Goal: Transaction & Acquisition: Purchase product/service

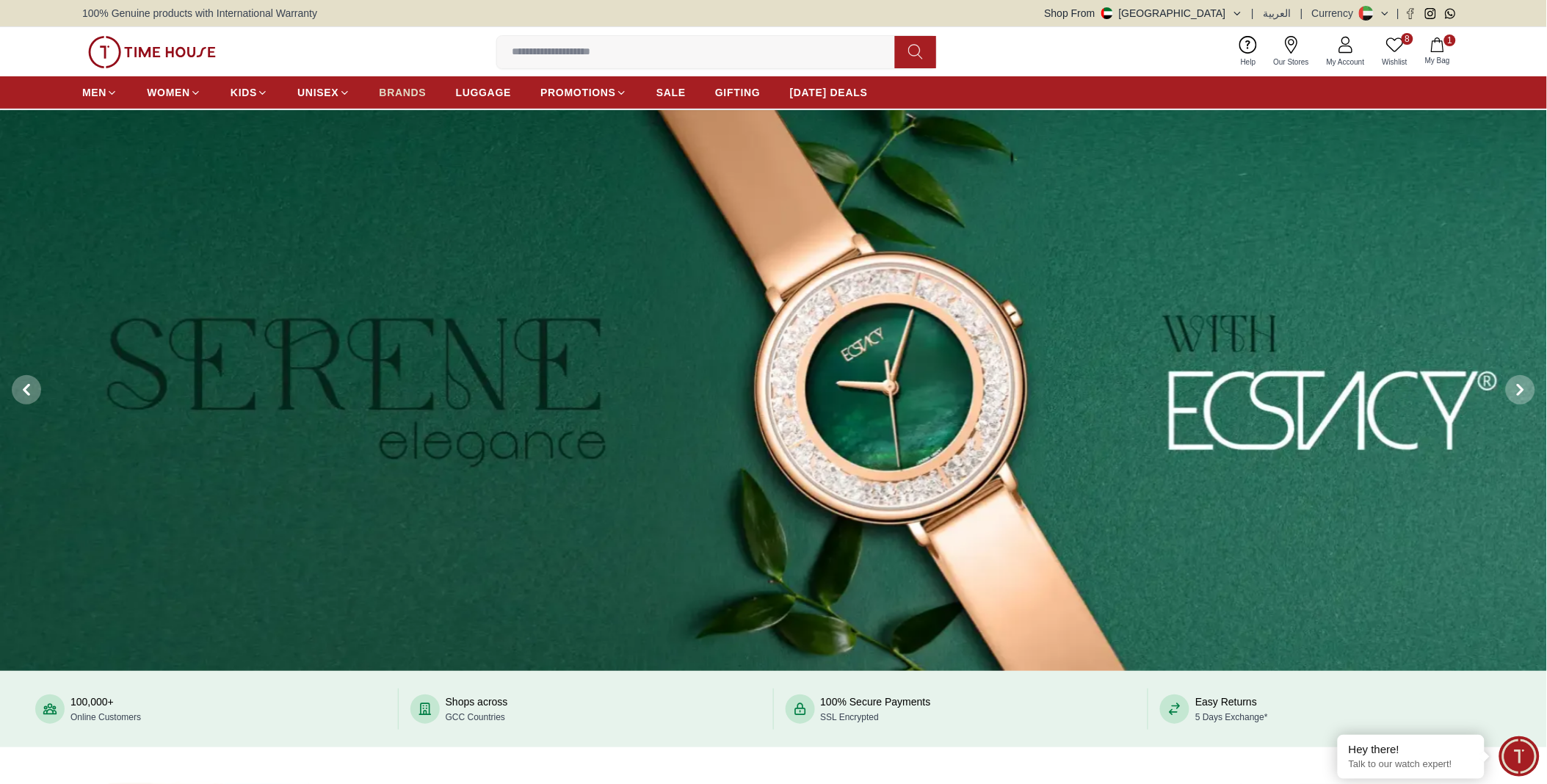
click at [413, 90] on span "BRANDS" at bounding box center [403, 93] width 47 height 14
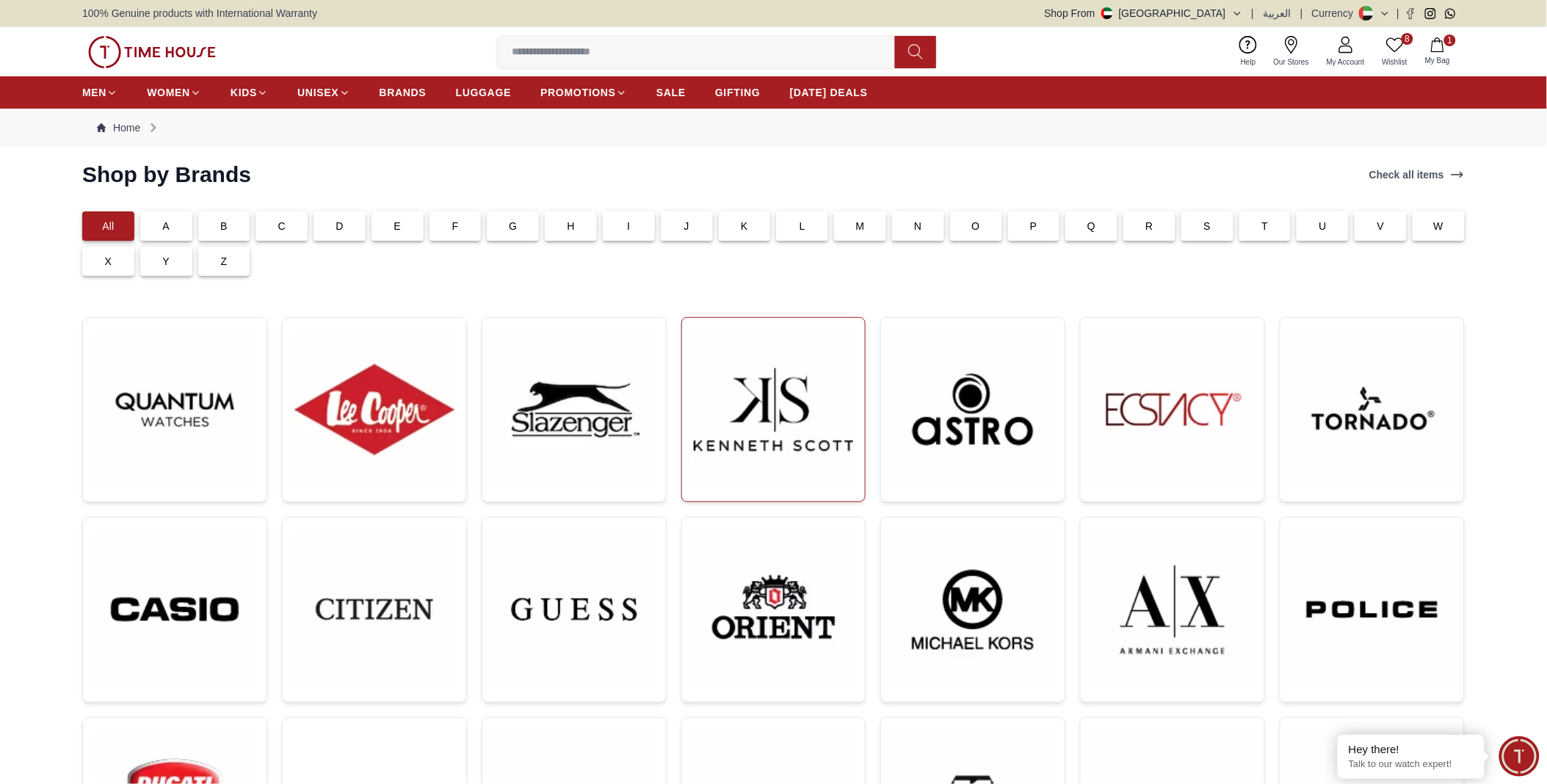
click at [772, 400] on img at bounding box center [774, 409] width 160 height 160
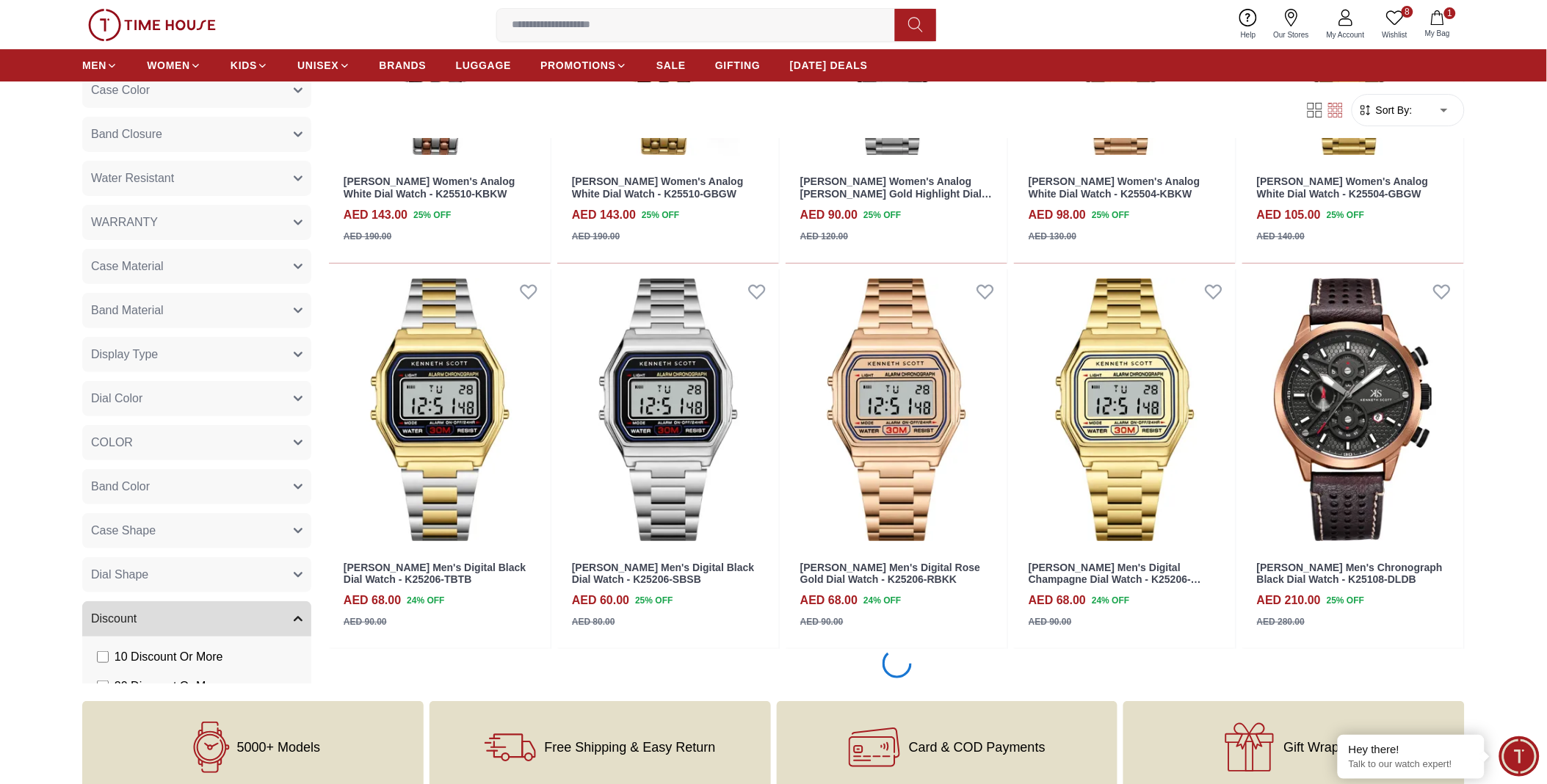
scroll to position [2119, 0]
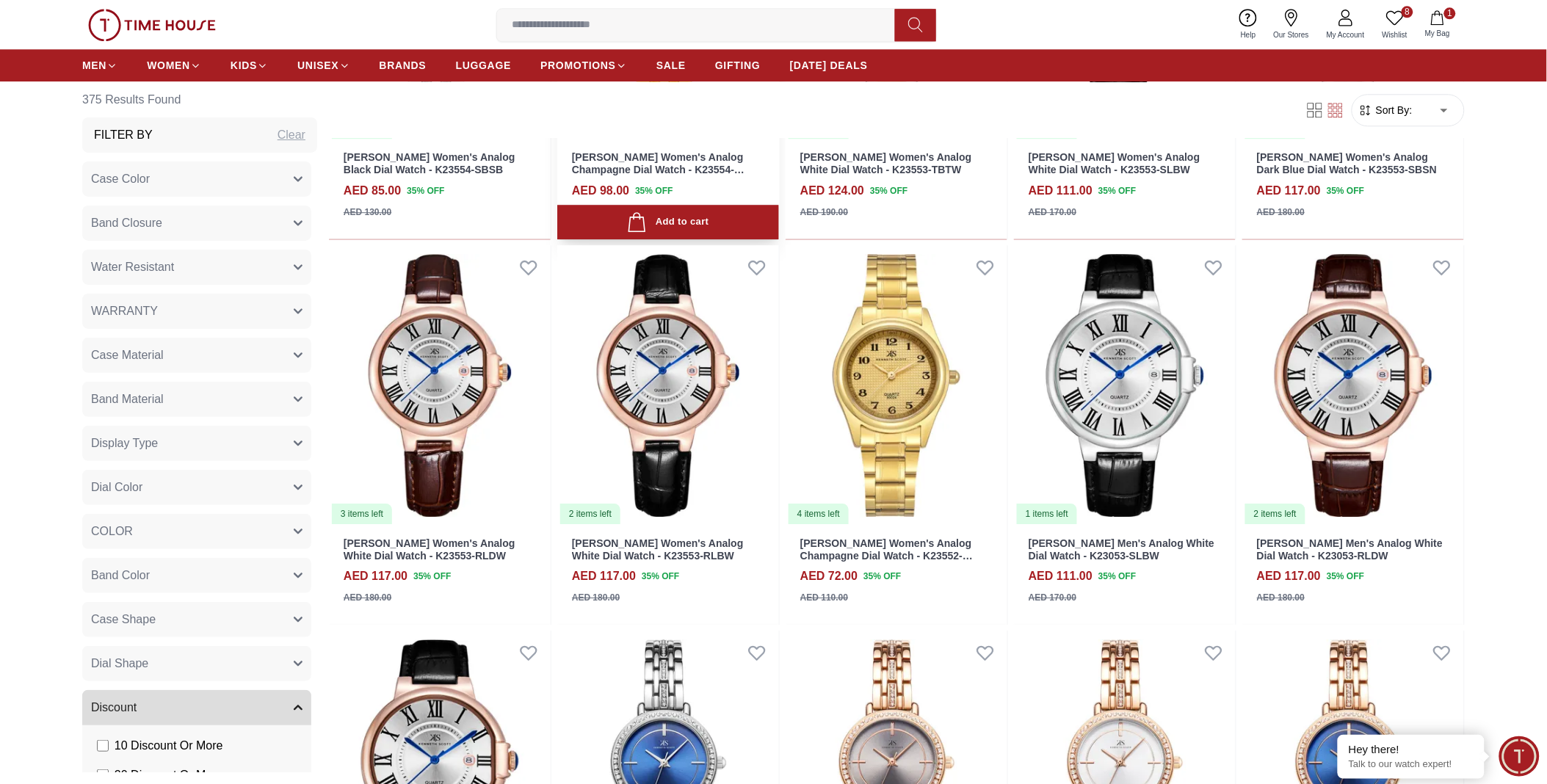
scroll to position [3832, 0]
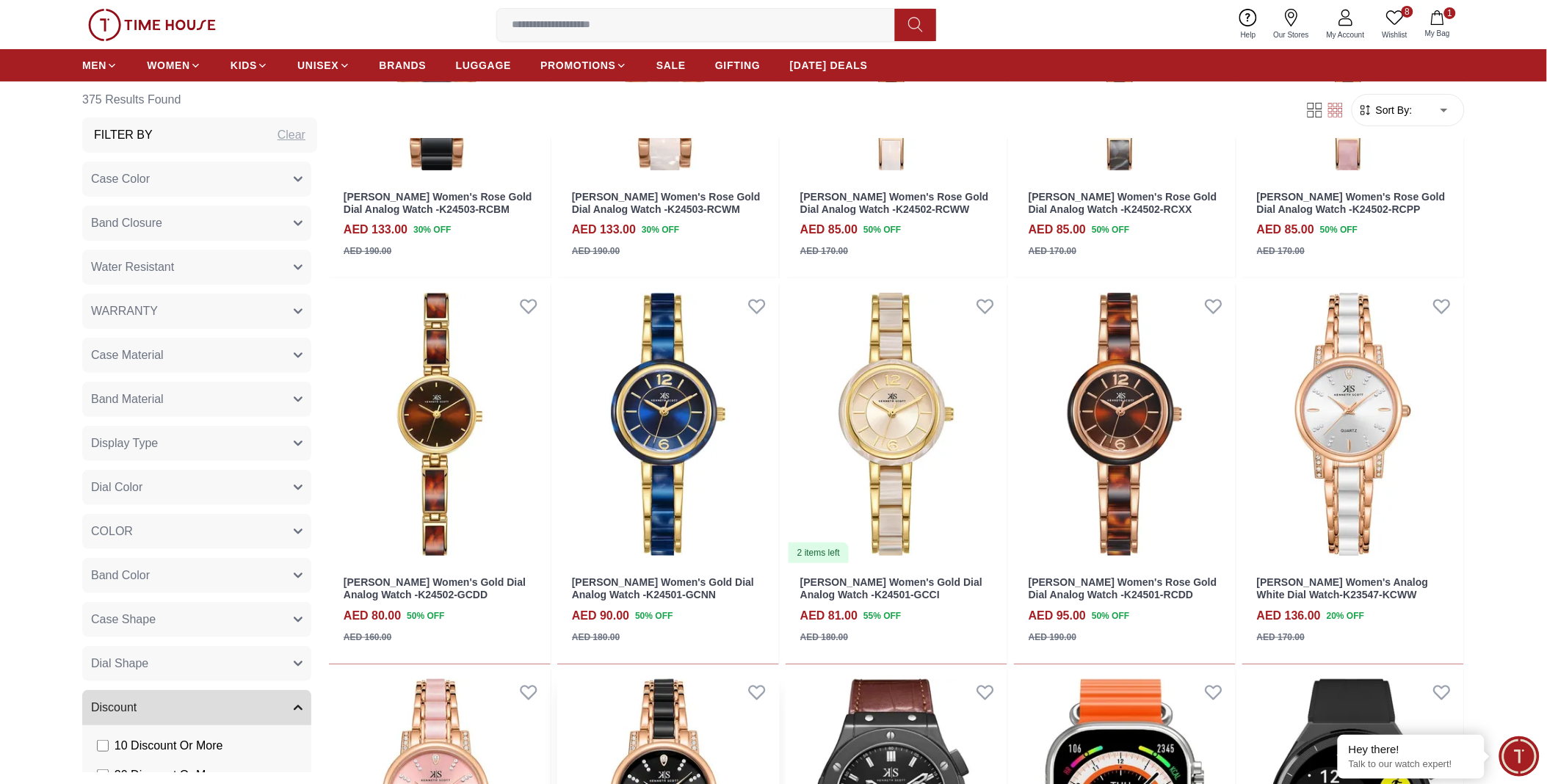
scroll to position [6571, 0]
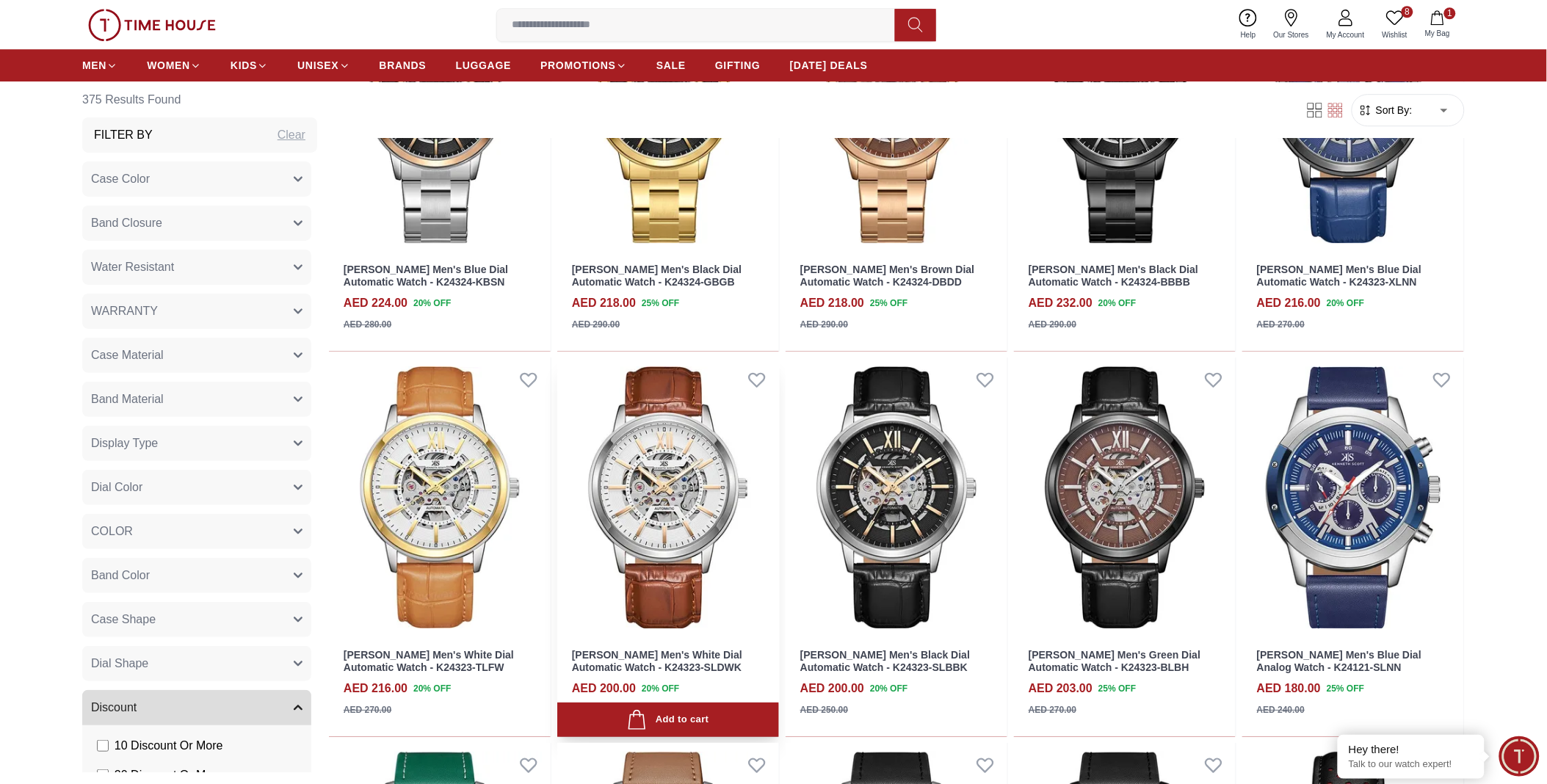
scroll to position [7549, 0]
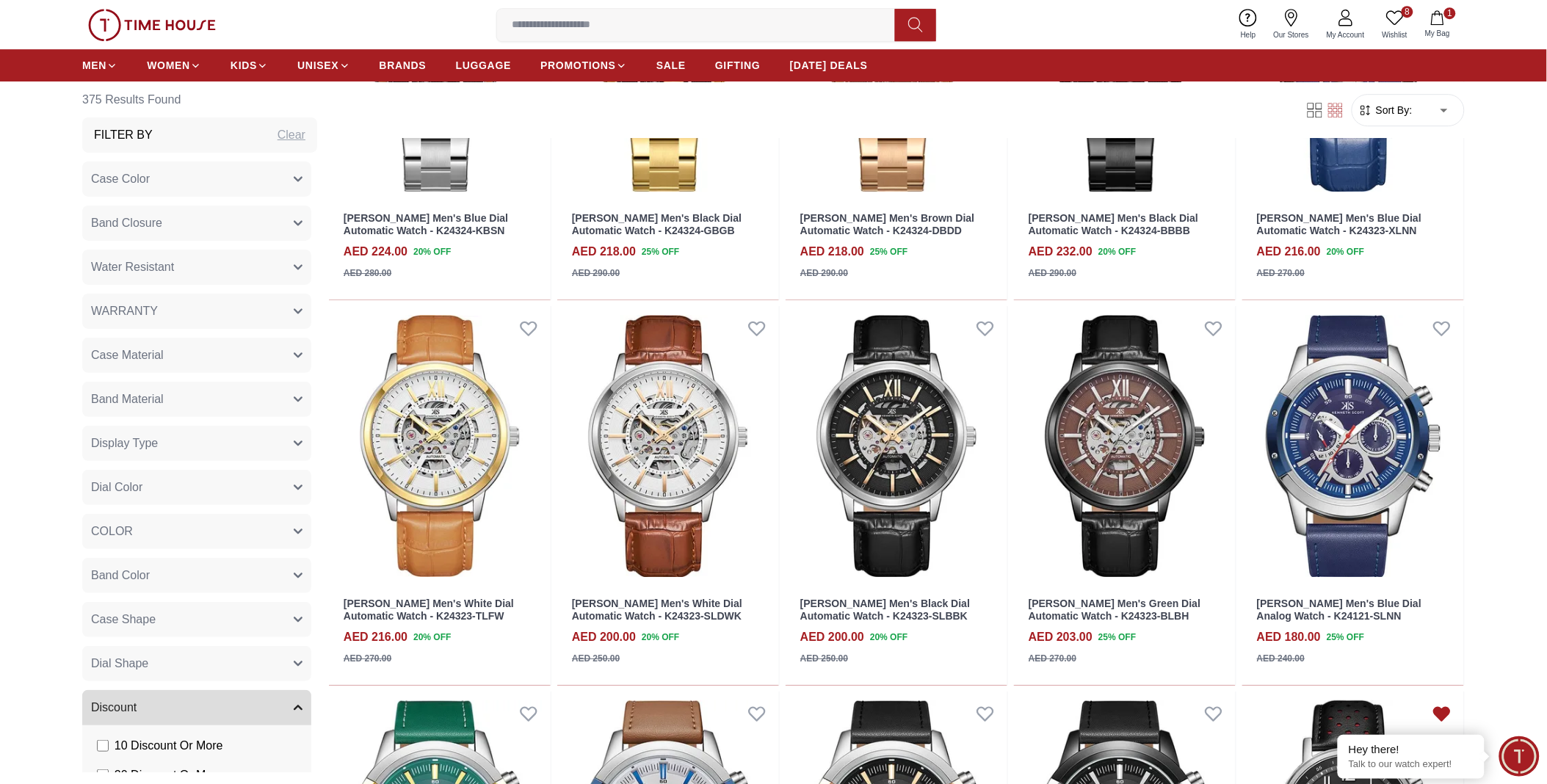
click at [1400, 11] on icon at bounding box center [1394, 17] width 17 height 14
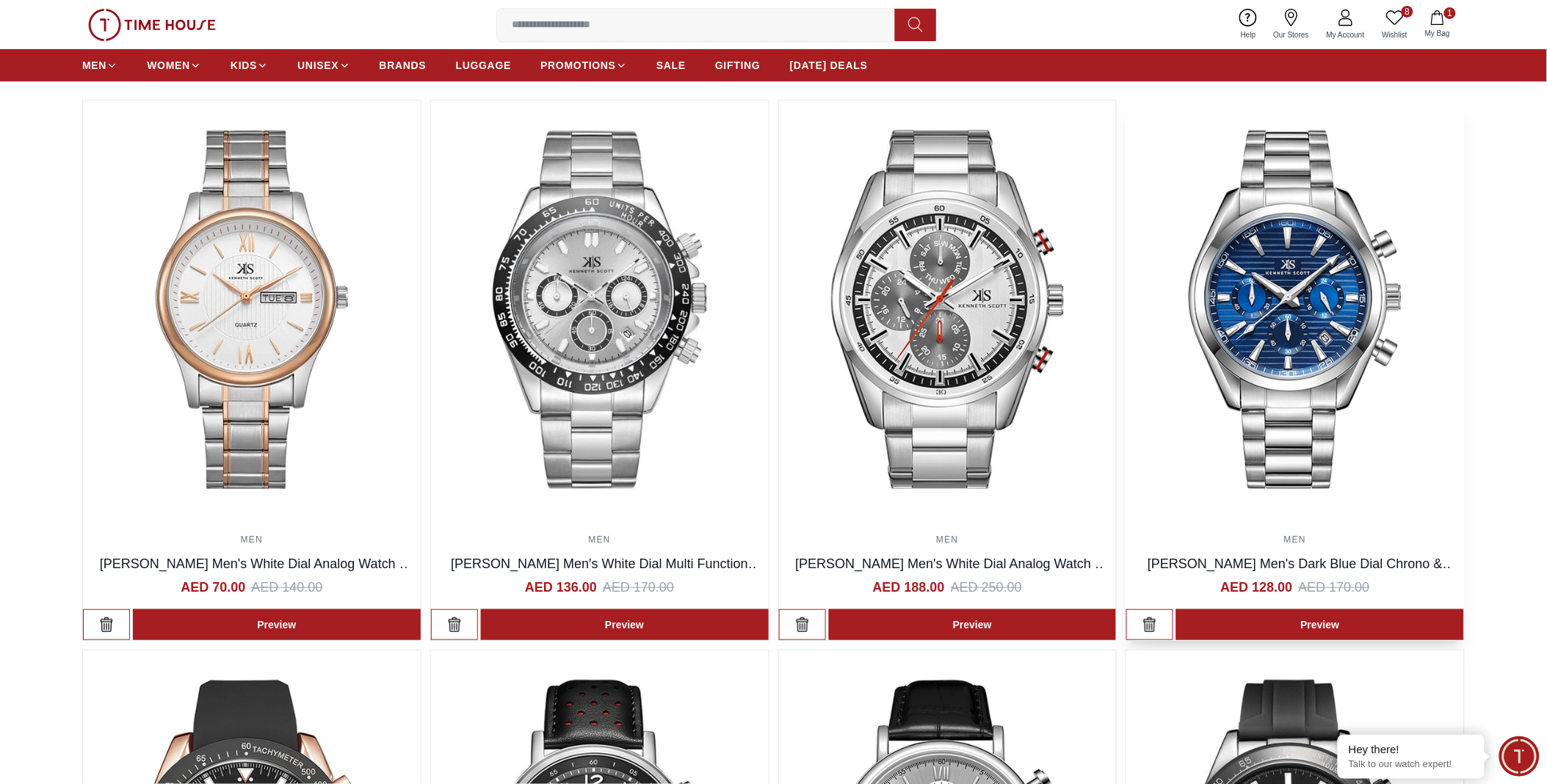
scroll to position [82, 0]
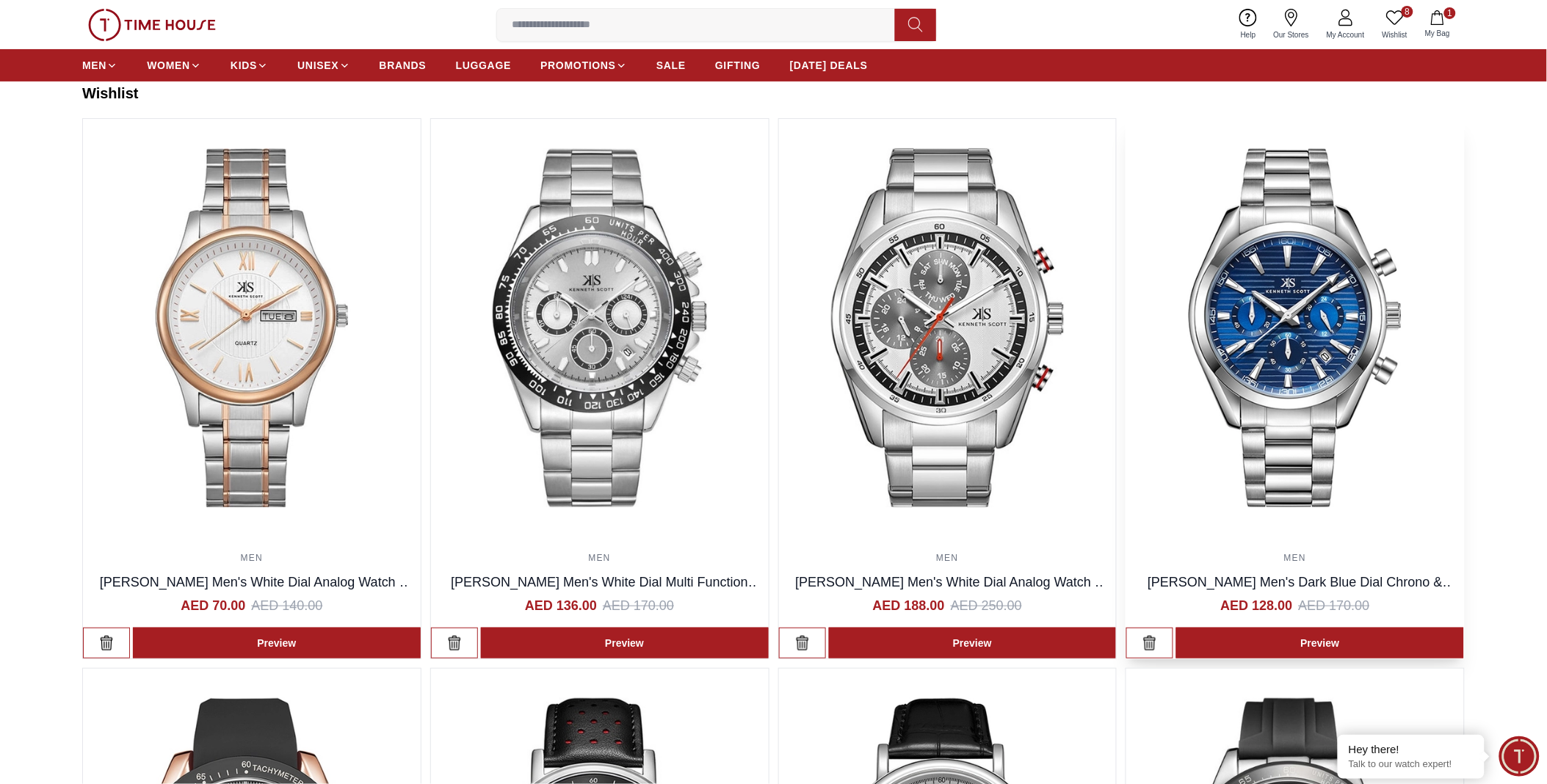
click at [1303, 300] on img at bounding box center [1295, 328] width 337 height 417
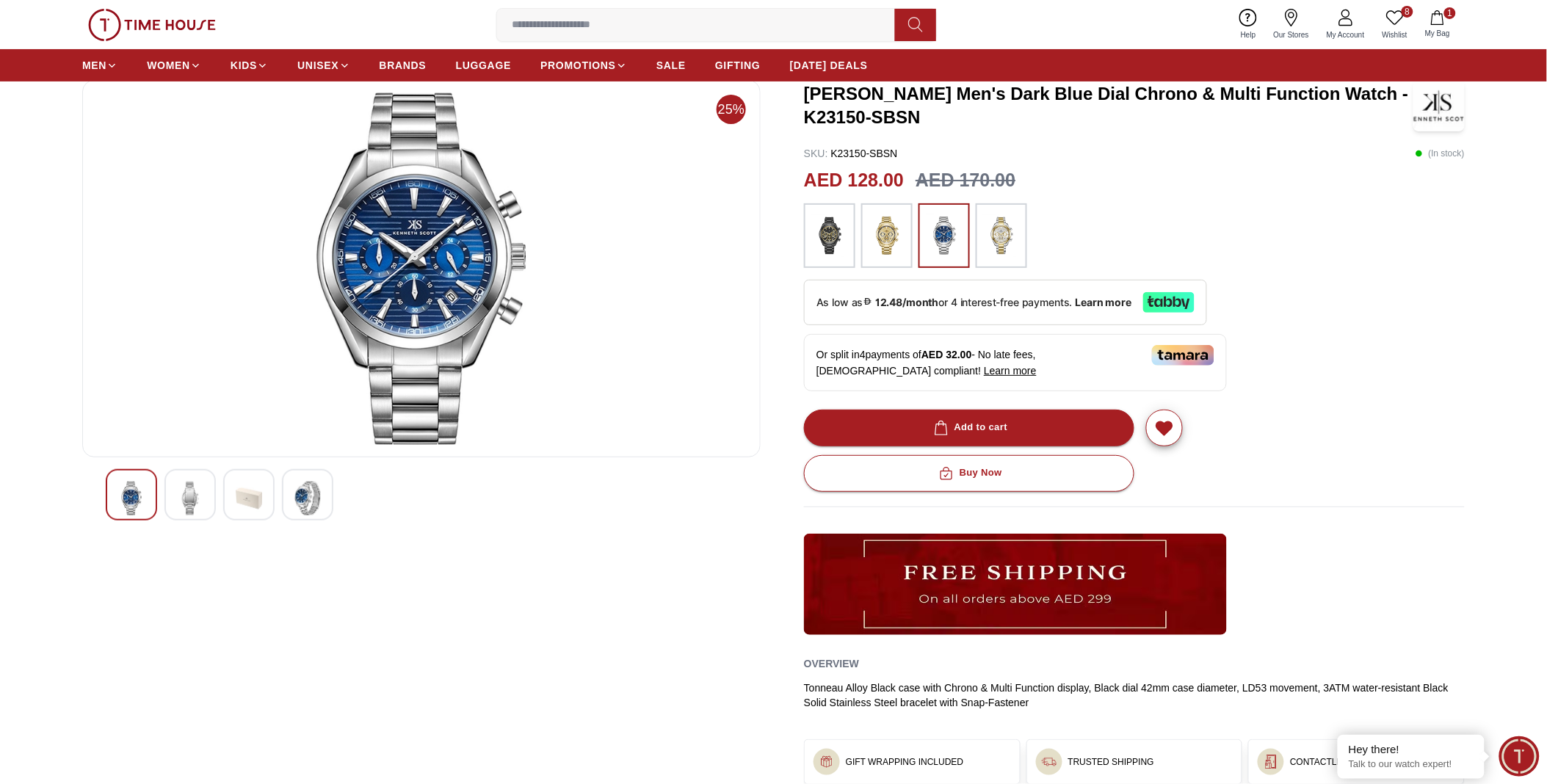
click at [1004, 228] on img at bounding box center [1001, 236] width 37 height 50
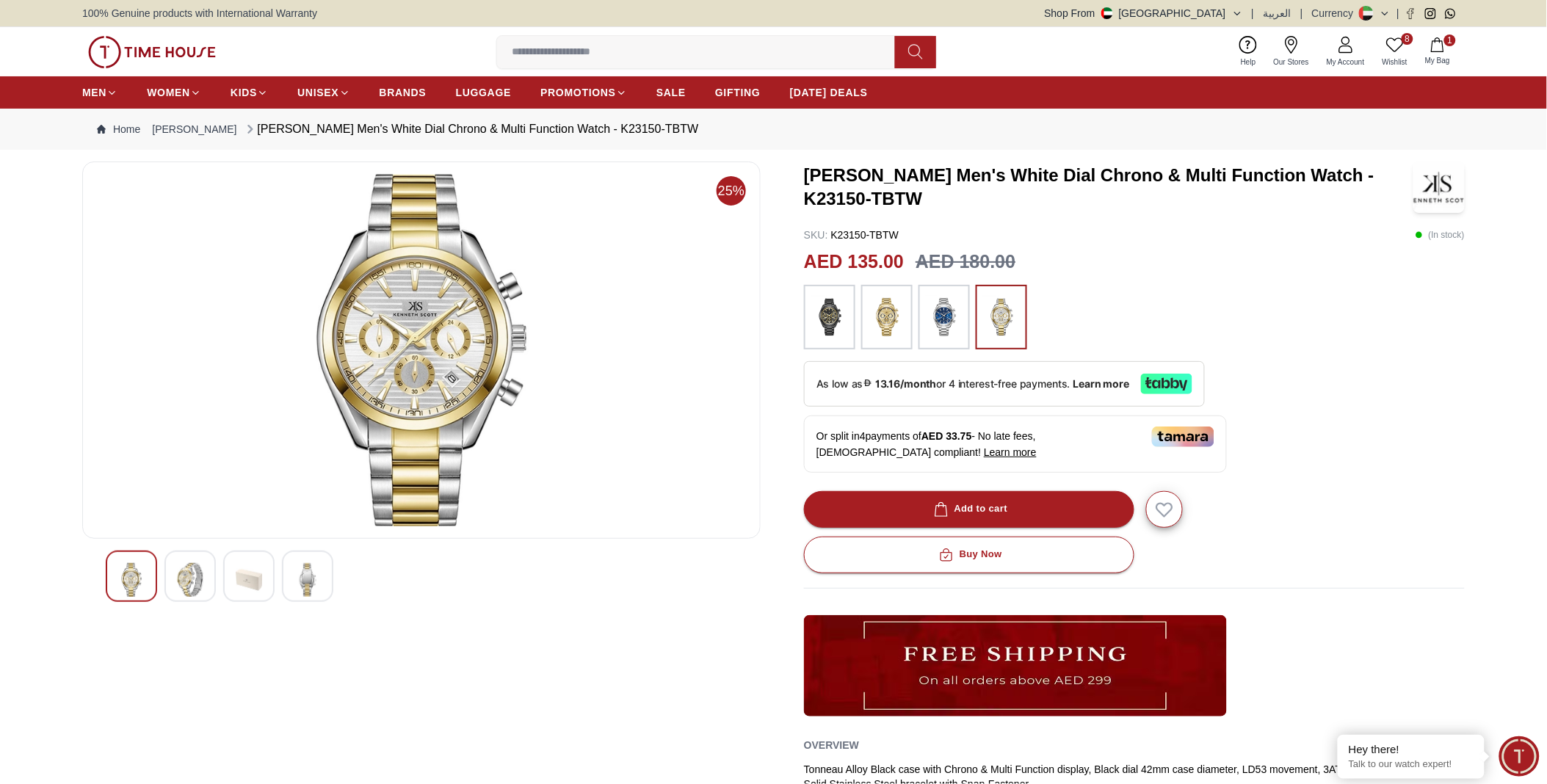
click at [191, 574] on img at bounding box center [189, 579] width 26 height 34
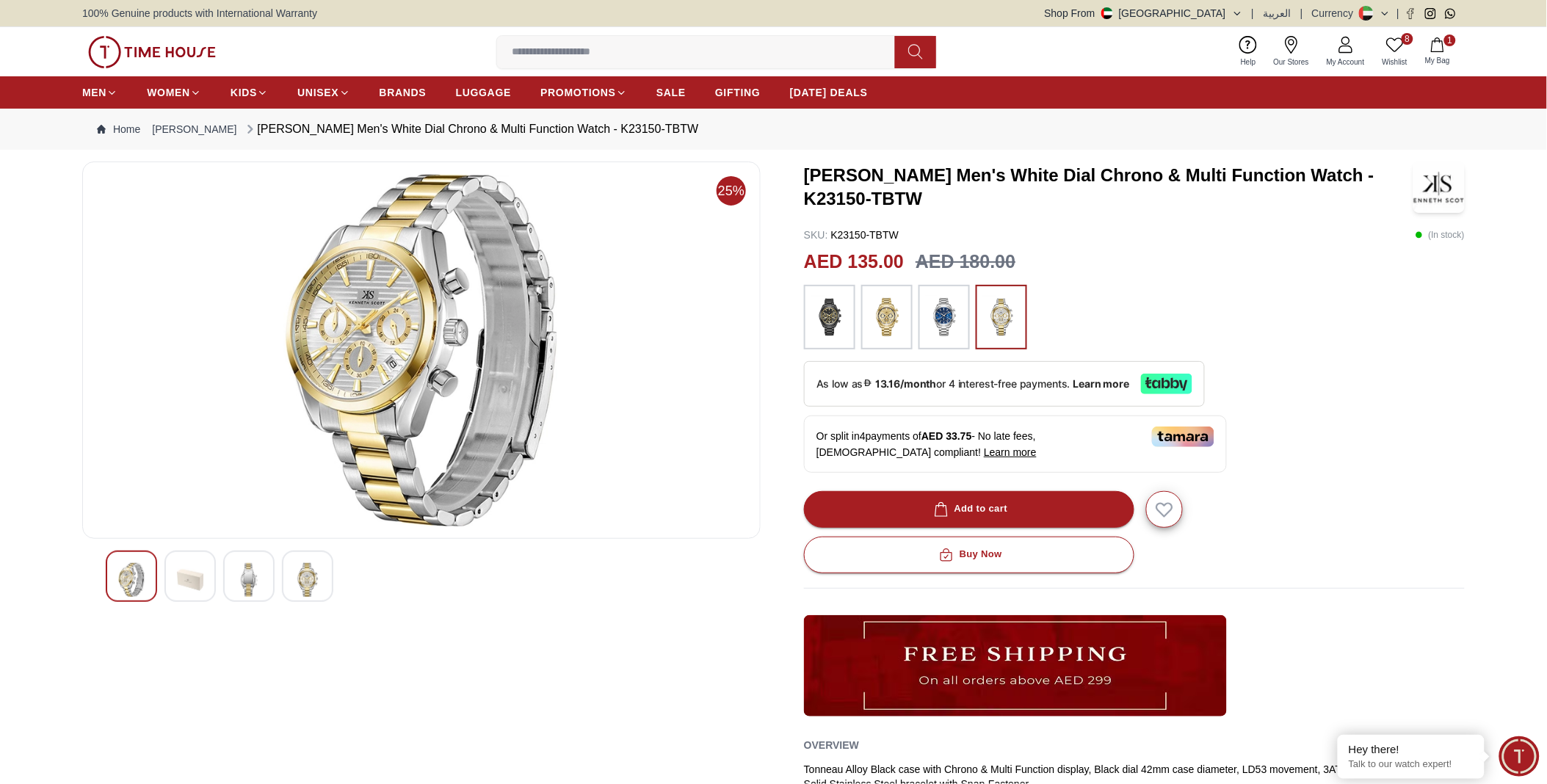
click at [328, 570] on div at bounding box center [308, 576] width 51 height 51
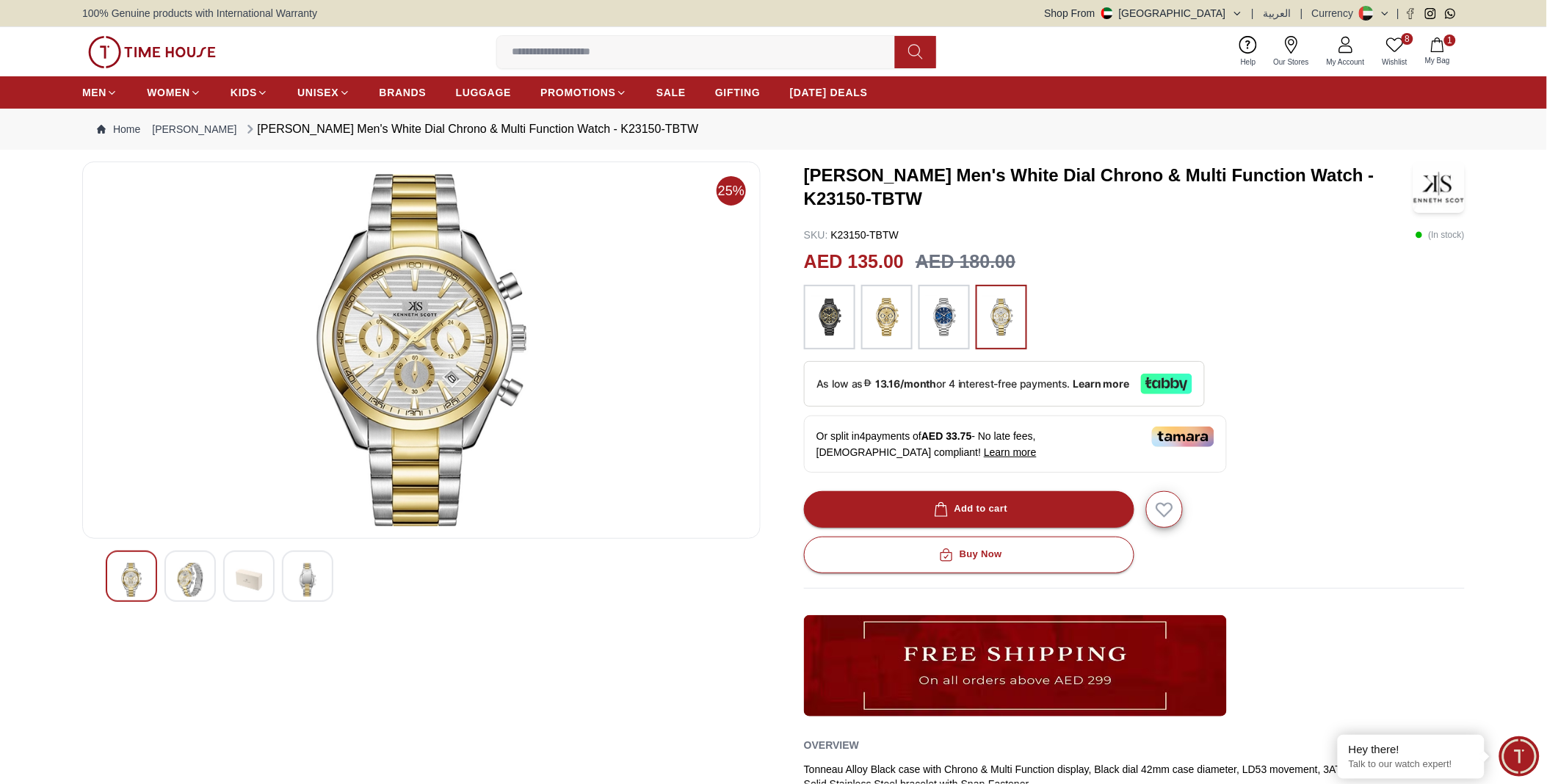
click at [942, 307] on img at bounding box center [944, 316] width 37 height 50
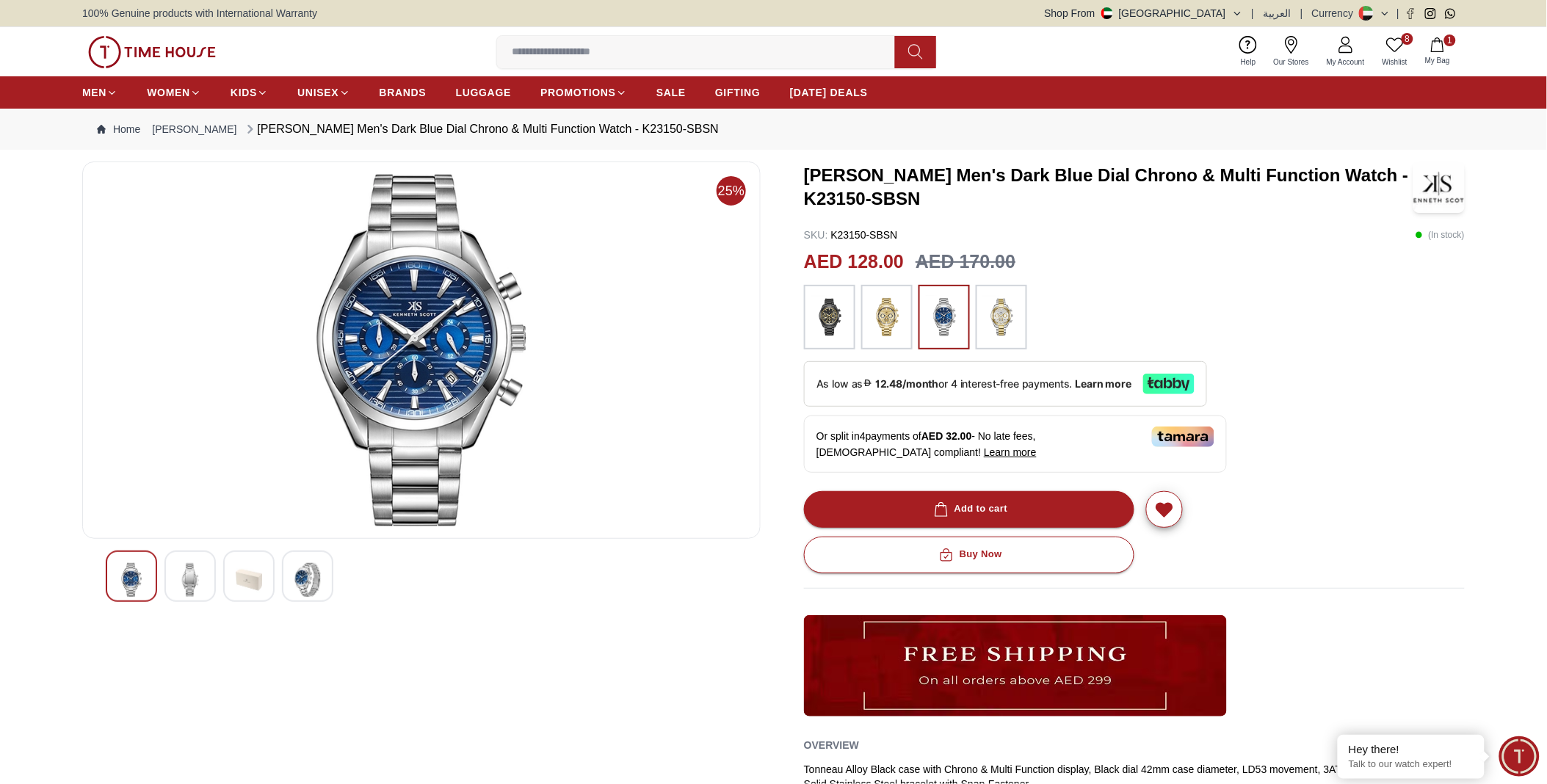
click at [1003, 309] on img at bounding box center [1001, 316] width 37 height 50
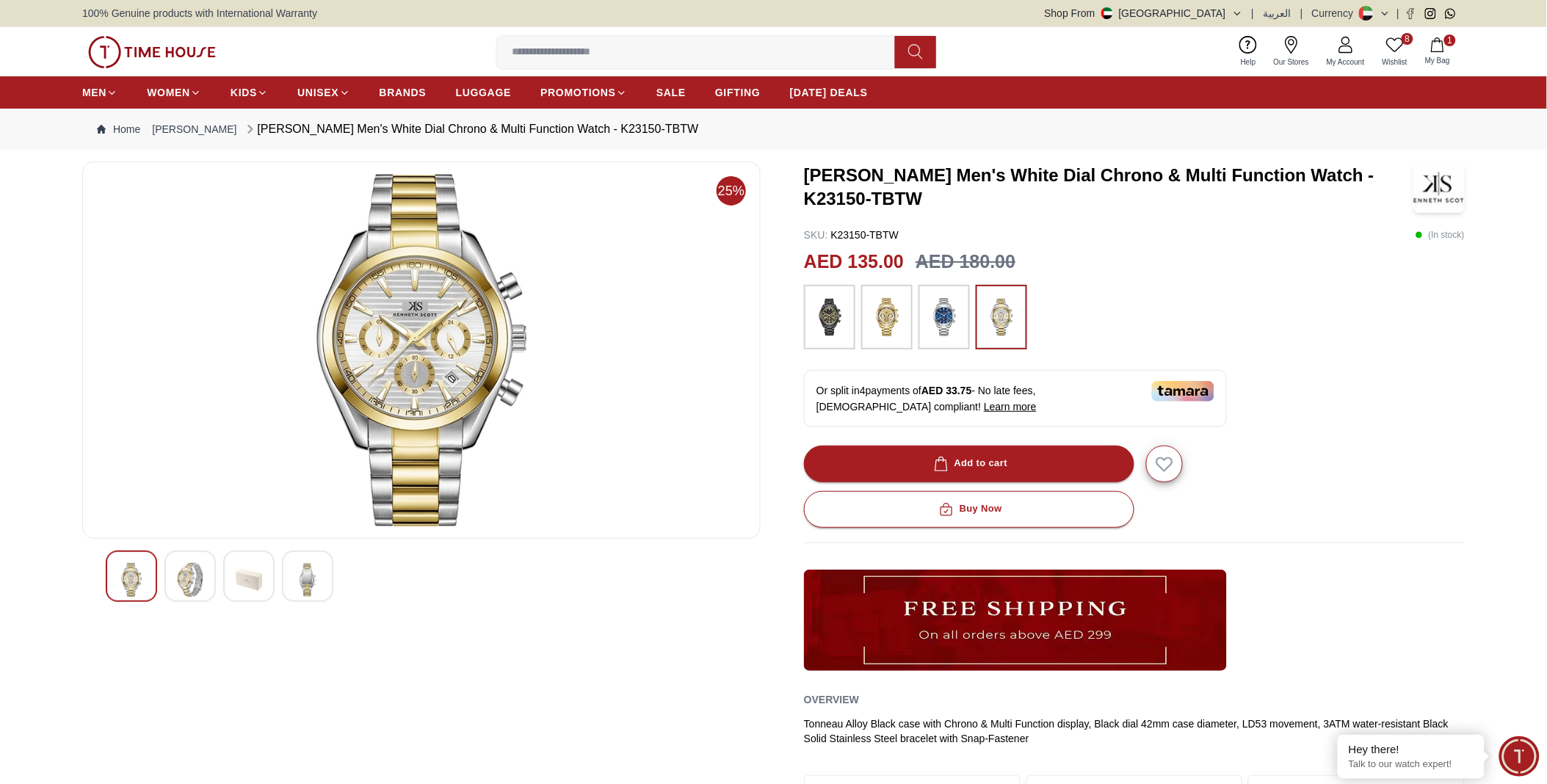
click at [177, 565] on img at bounding box center [189, 579] width 26 height 34
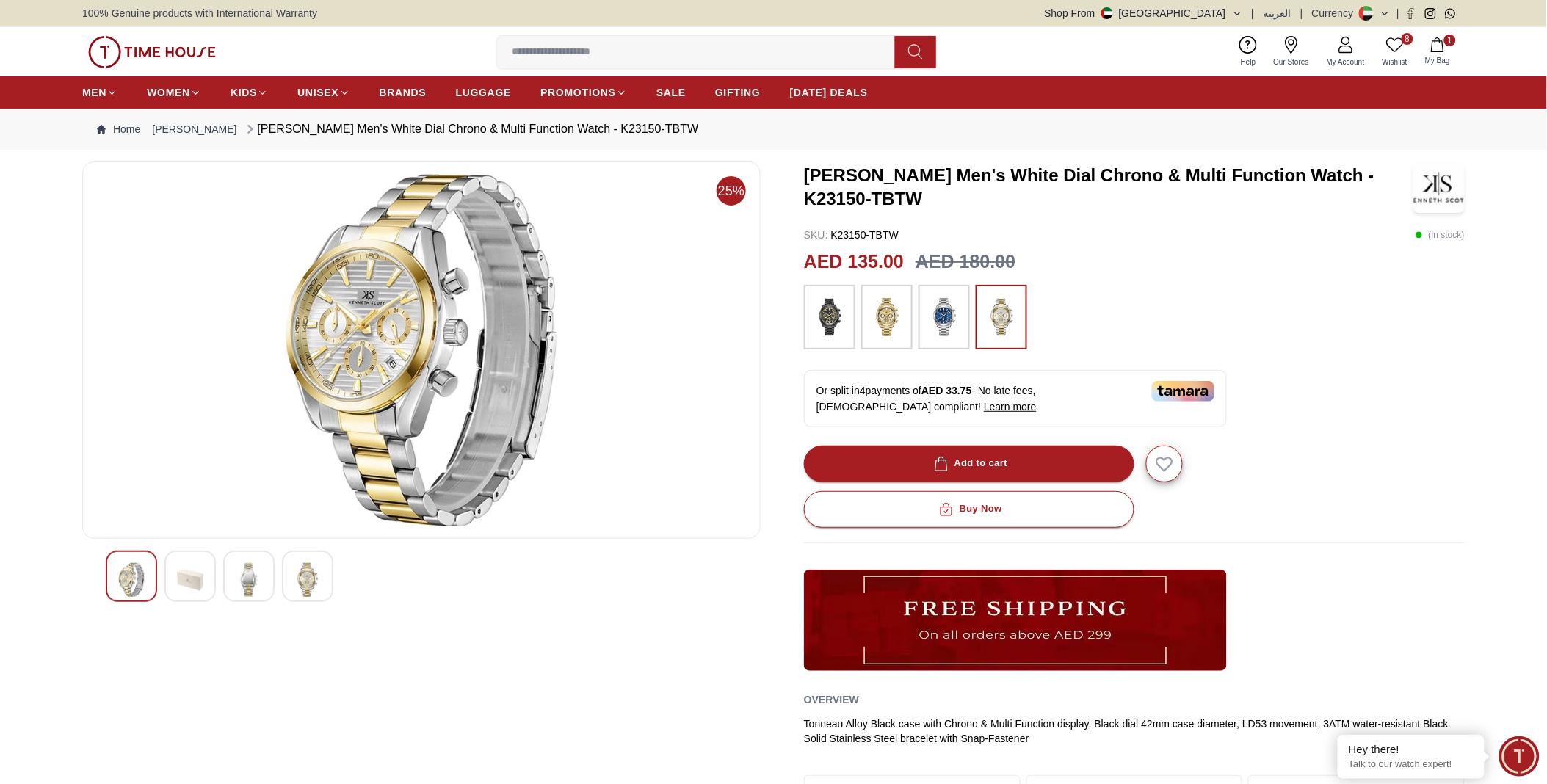
click at [309, 584] on img at bounding box center [307, 579] width 26 height 34
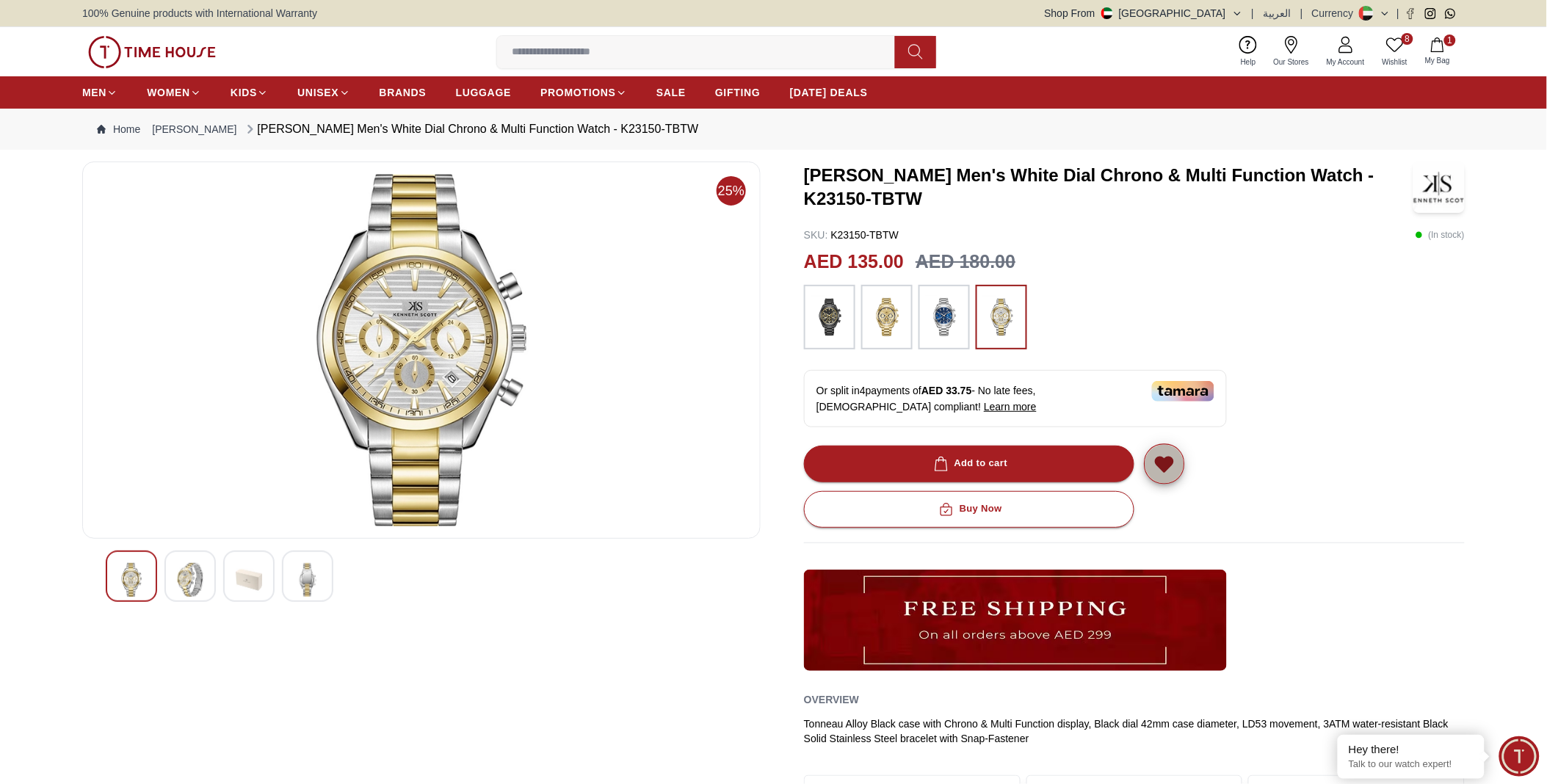
click at [1166, 461] on icon "button" at bounding box center [1163, 464] width 17 height 14
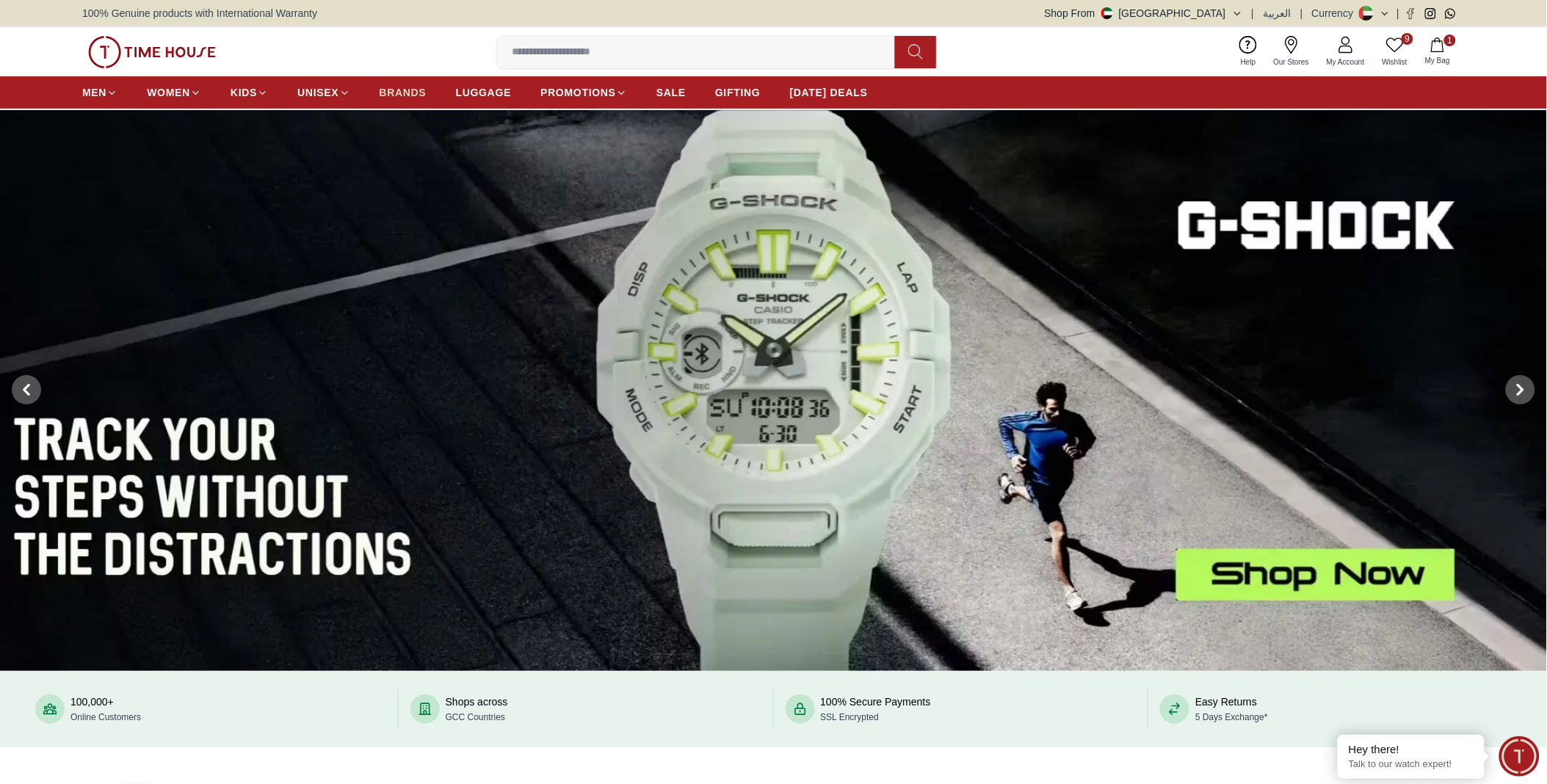
click at [399, 90] on span "BRANDS" at bounding box center [403, 93] width 47 height 14
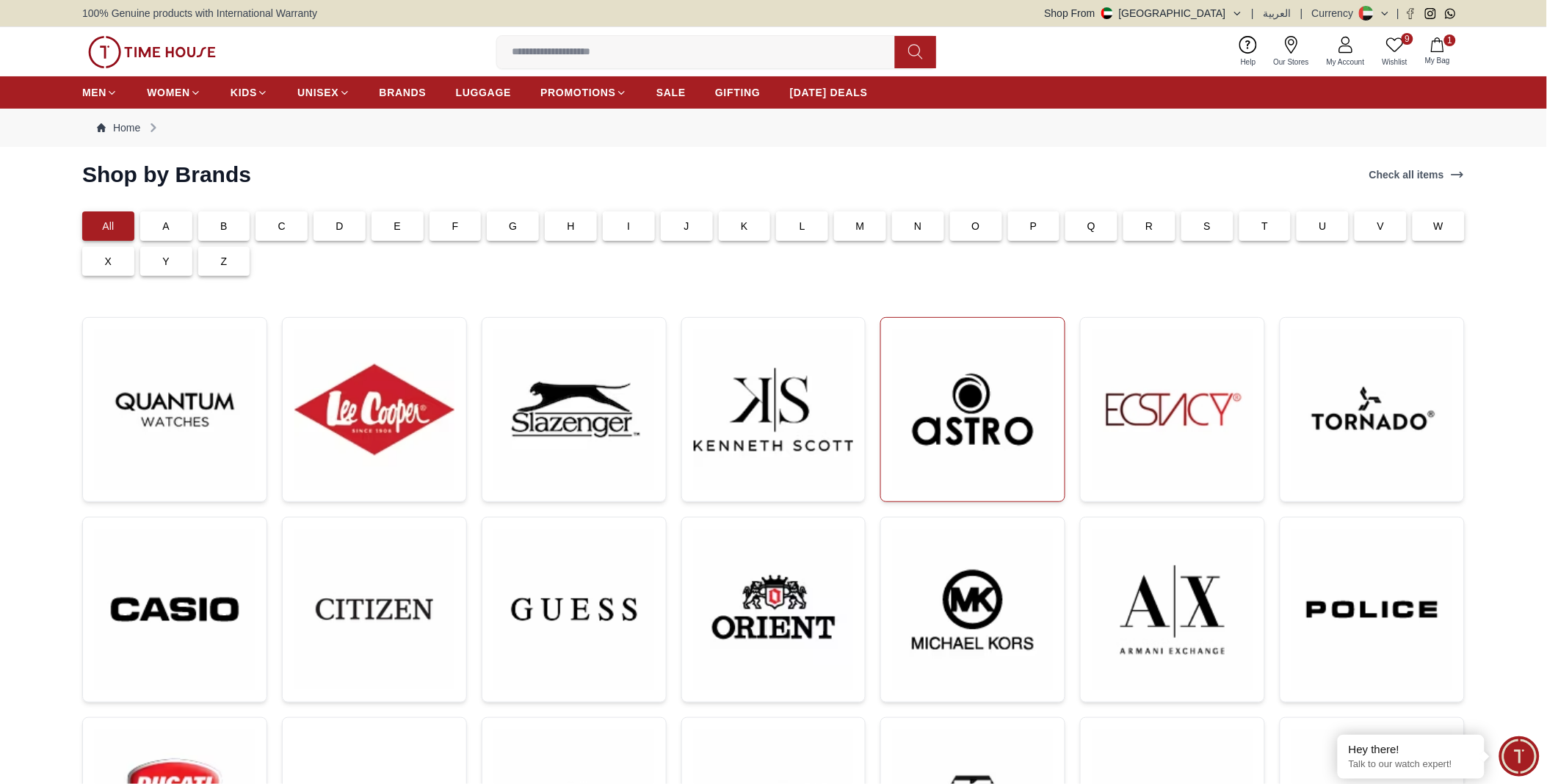
click at [919, 412] on img at bounding box center [973, 409] width 160 height 160
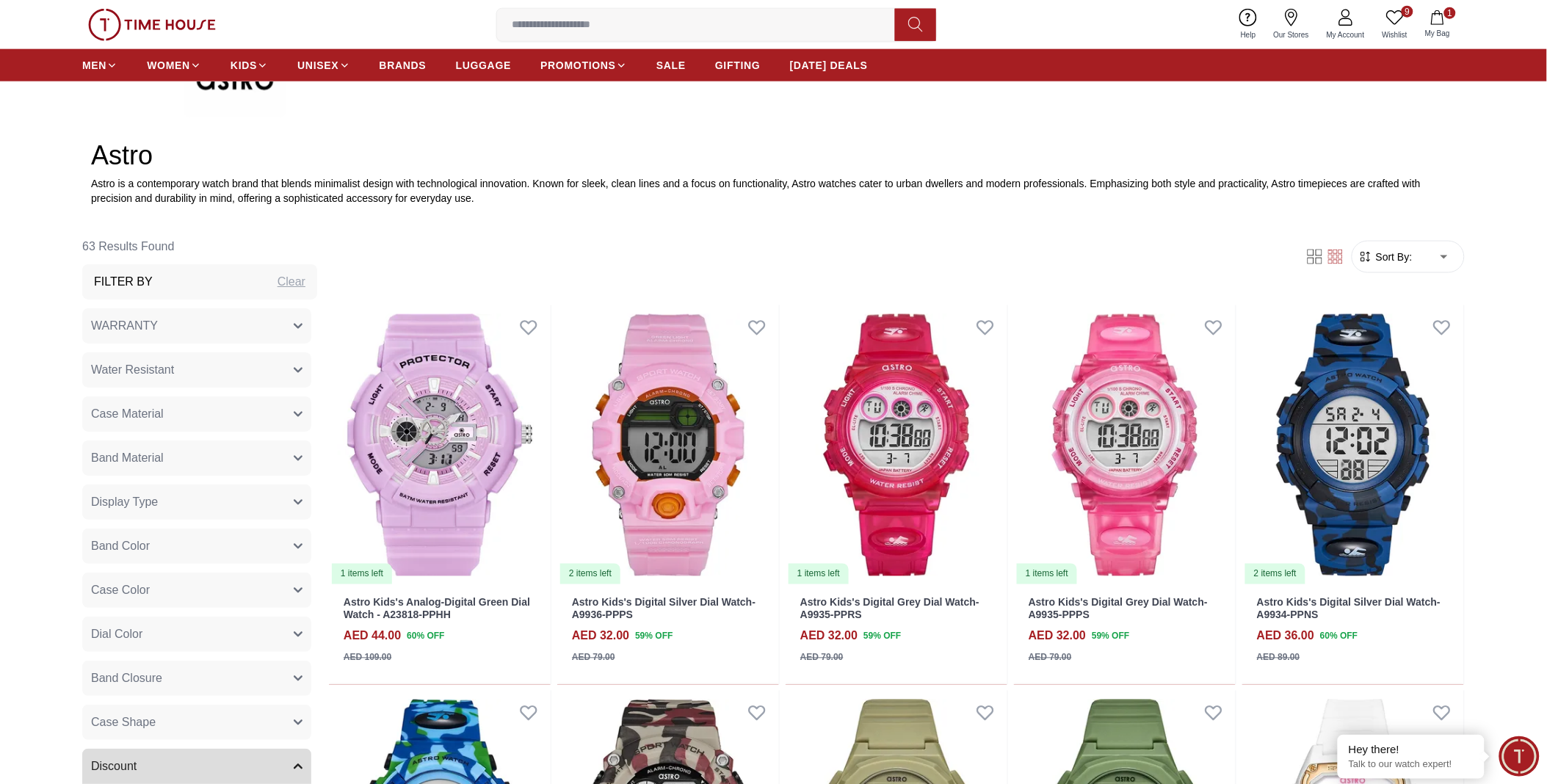
scroll to position [149, 0]
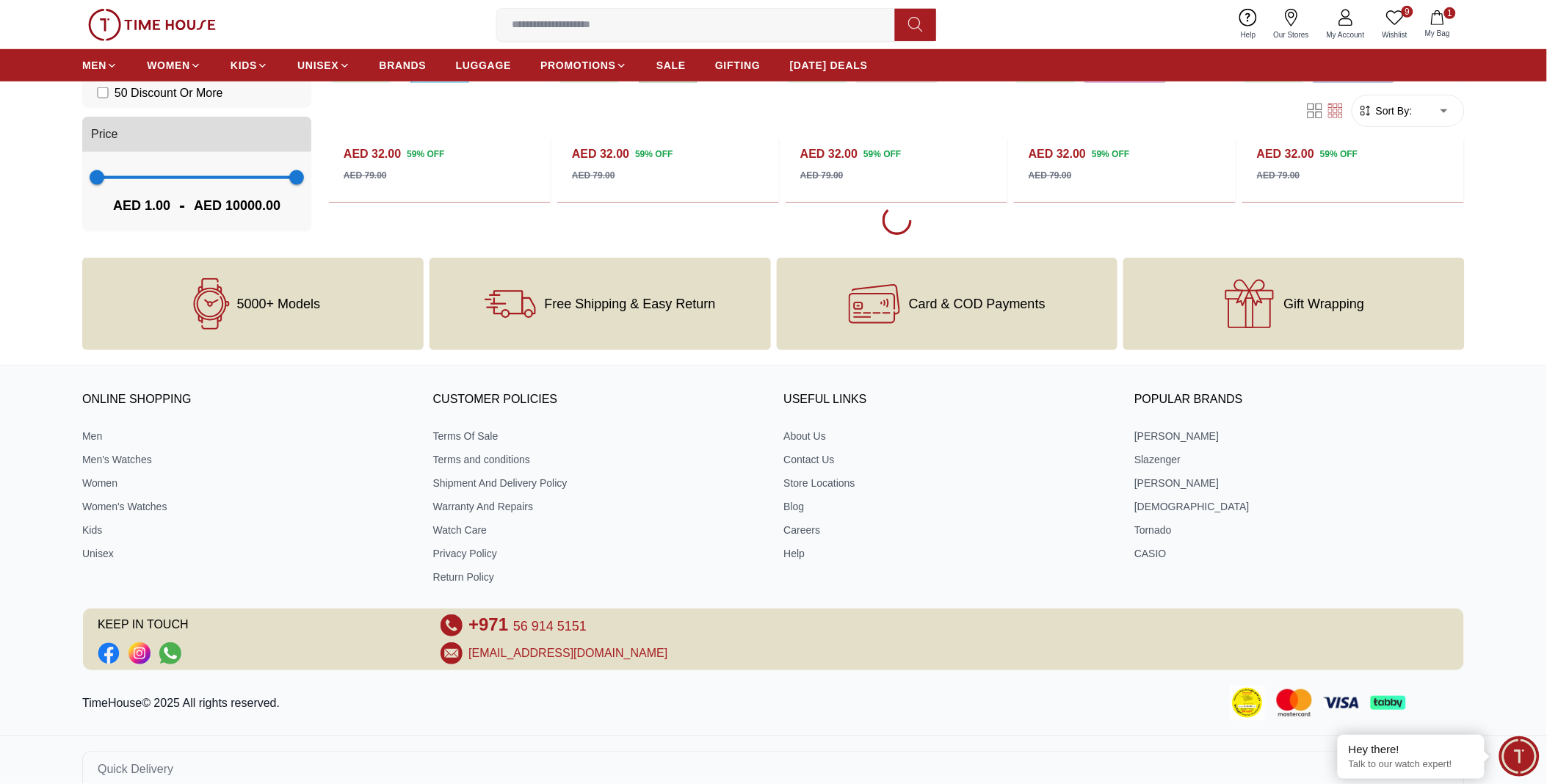
scroll to position [2308, 0]
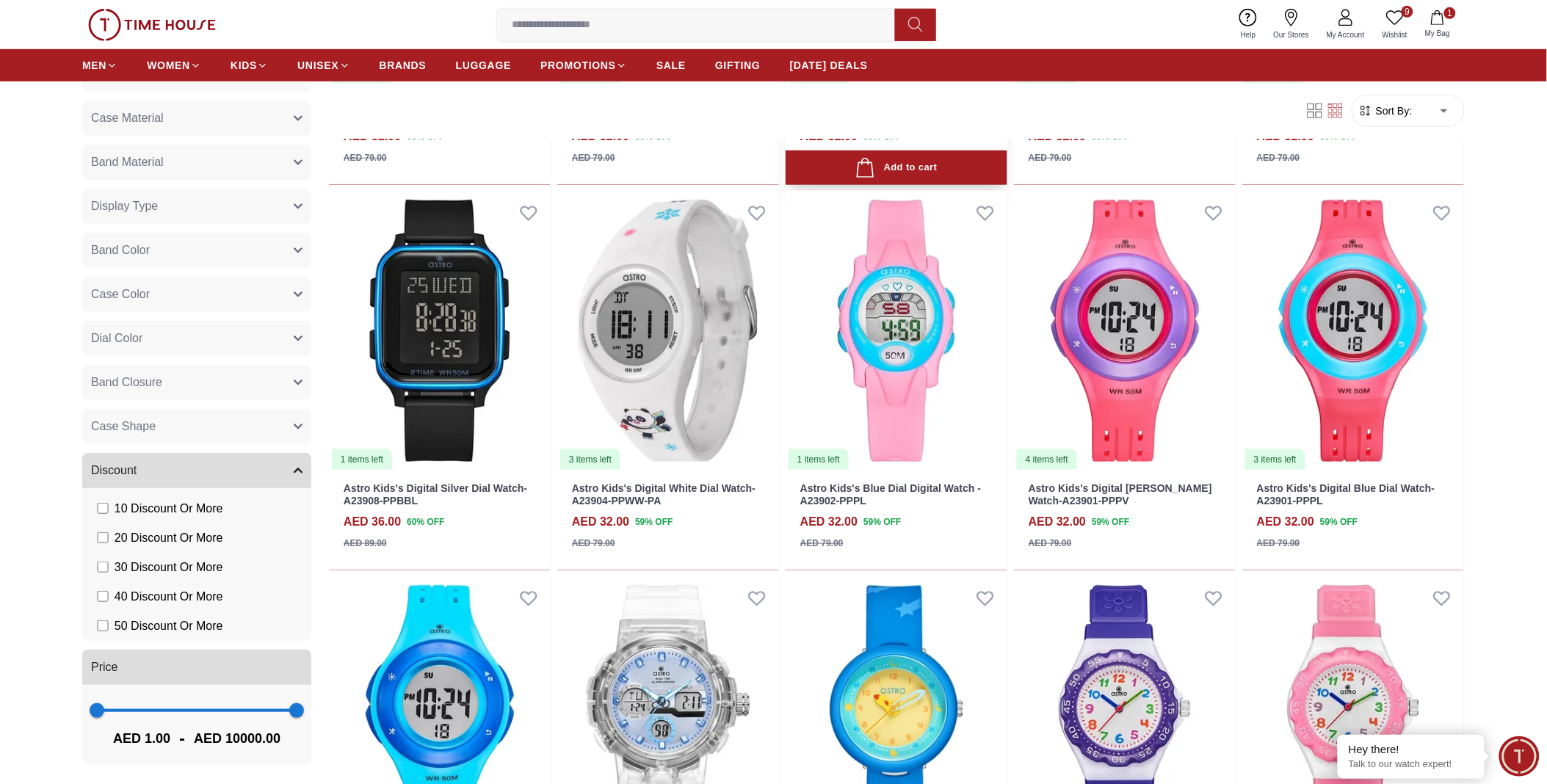
scroll to position [1925, 0]
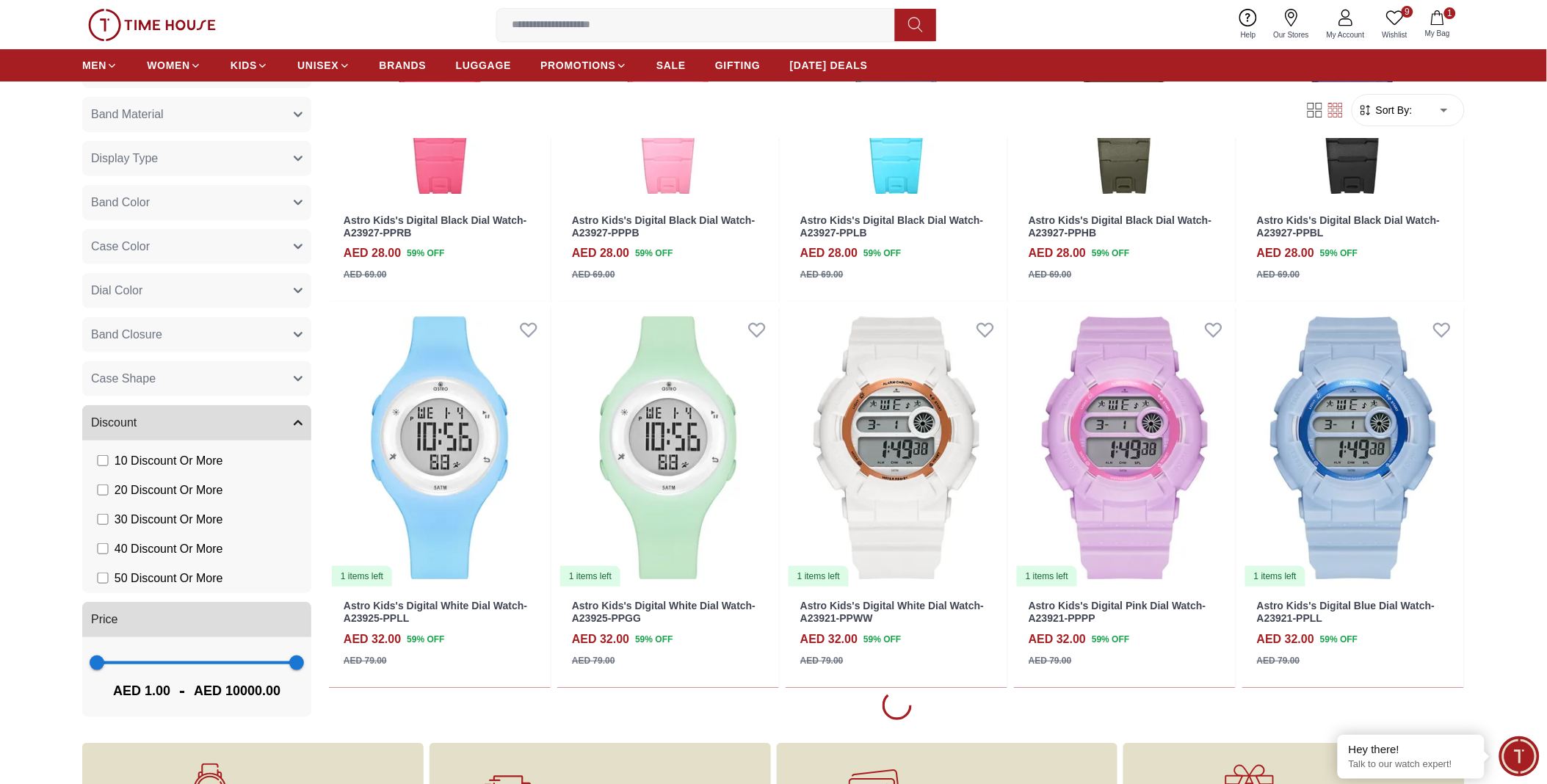
scroll to position [1600, 0]
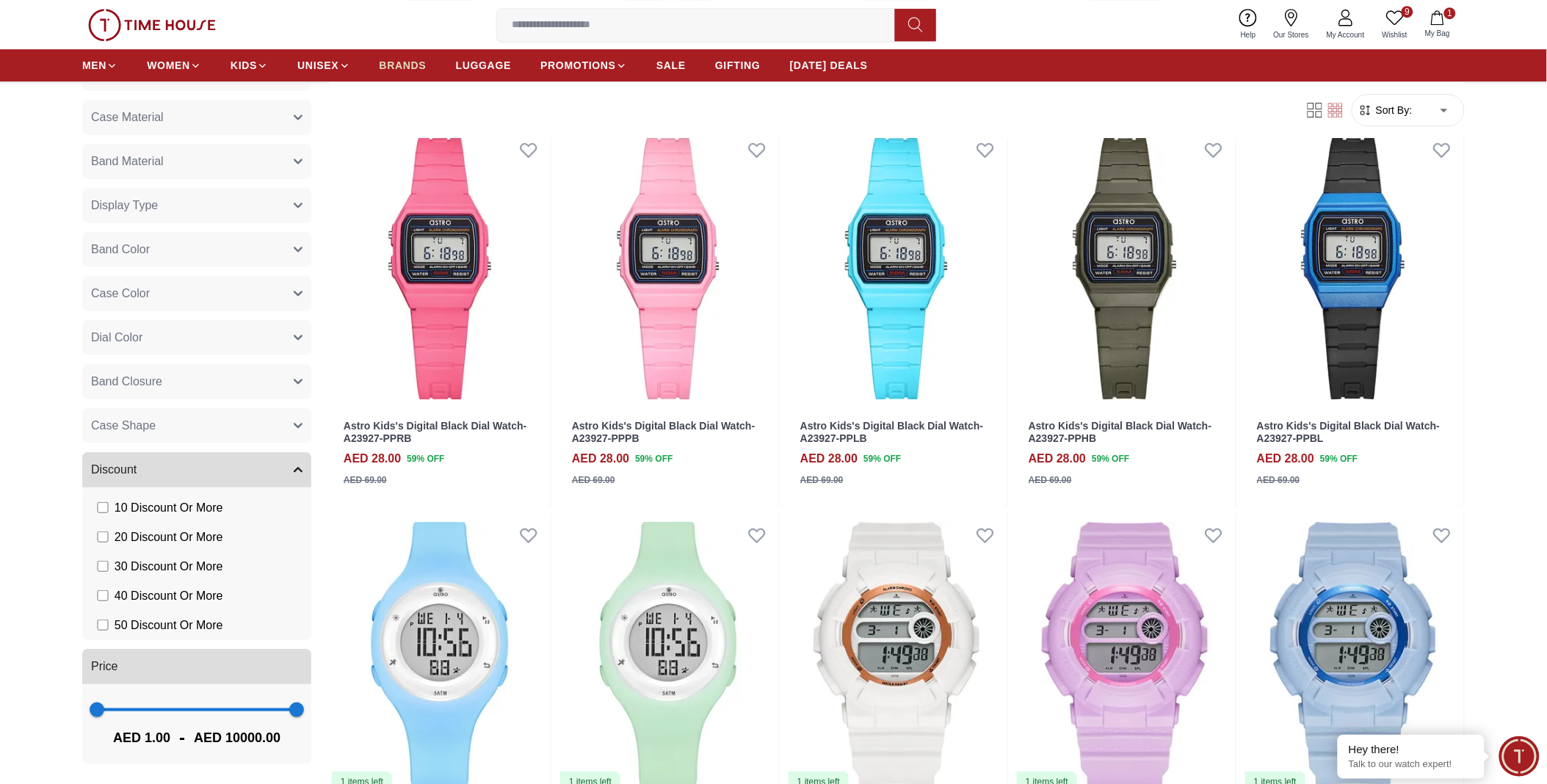
click at [405, 68] on span "BRANDS" at bounding box center [403, 66] width 47 height 14
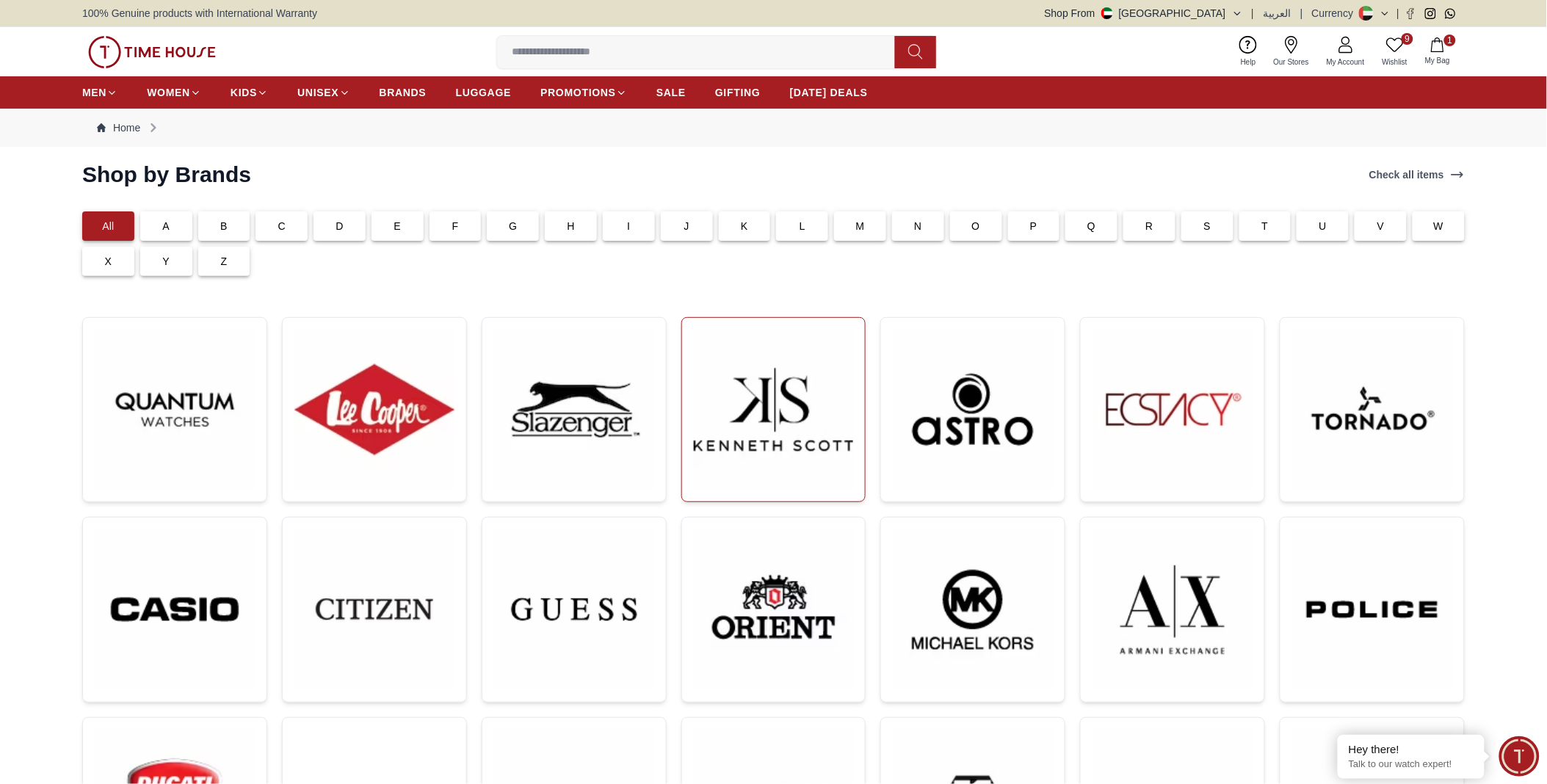
click at [740, 422] on img at bounding box center [774, 409] width 160 height 160
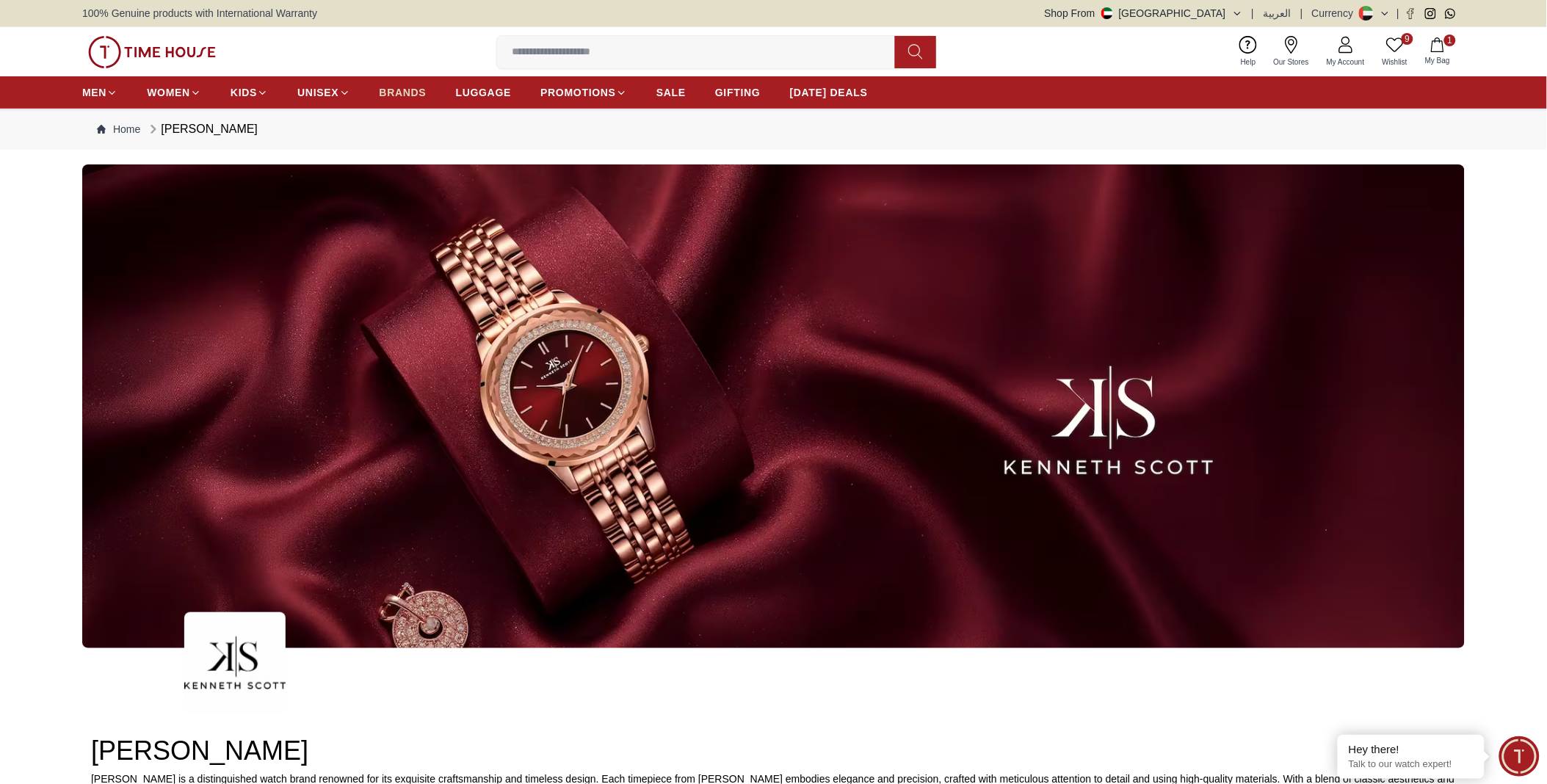
click at [394, 88] on span "BRANDS" at bounding box center [403, 93] width 47 height 14
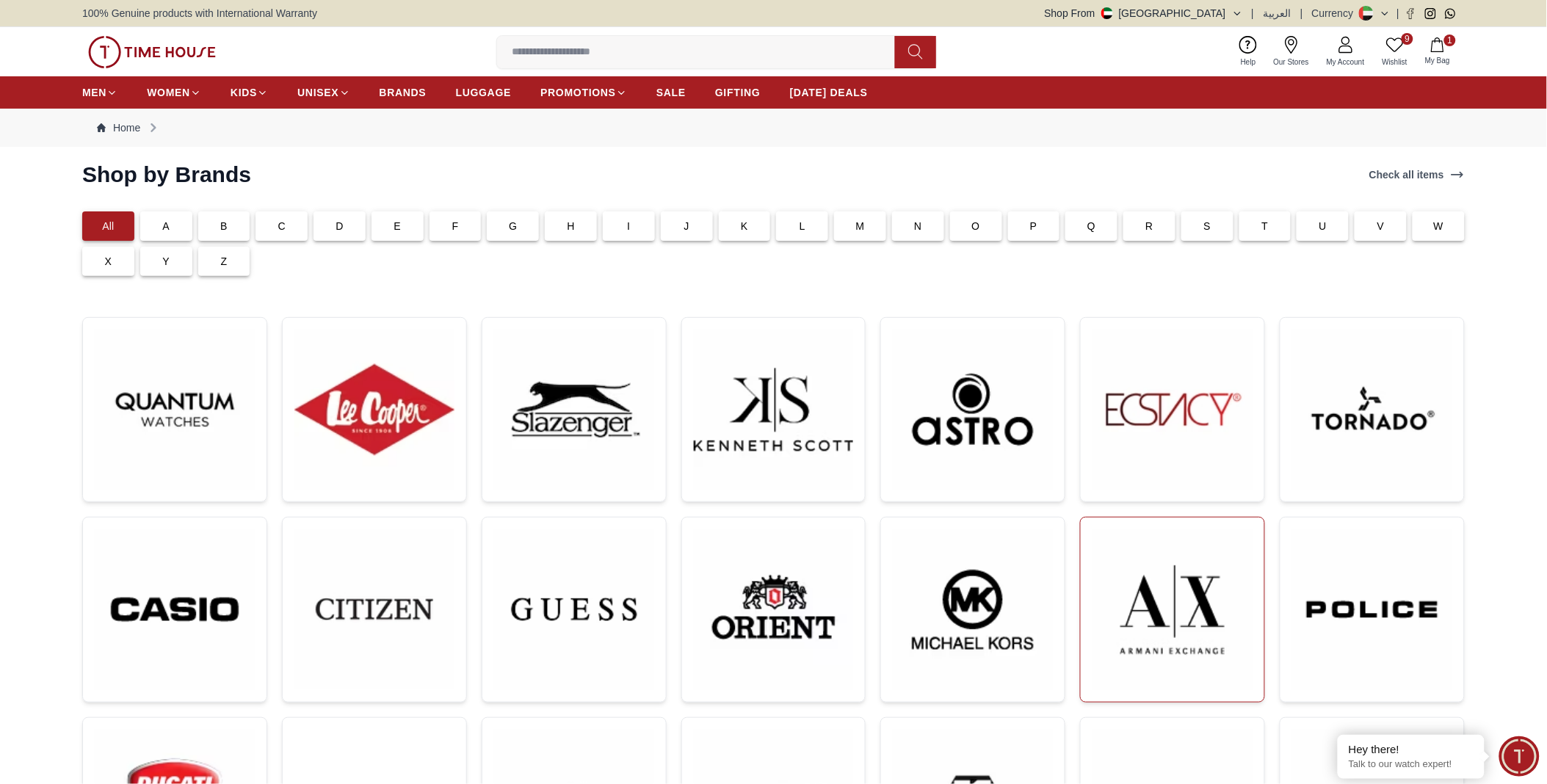
click at [1193, 629] on img at bounding box center [1172, 609] width 160 height 161
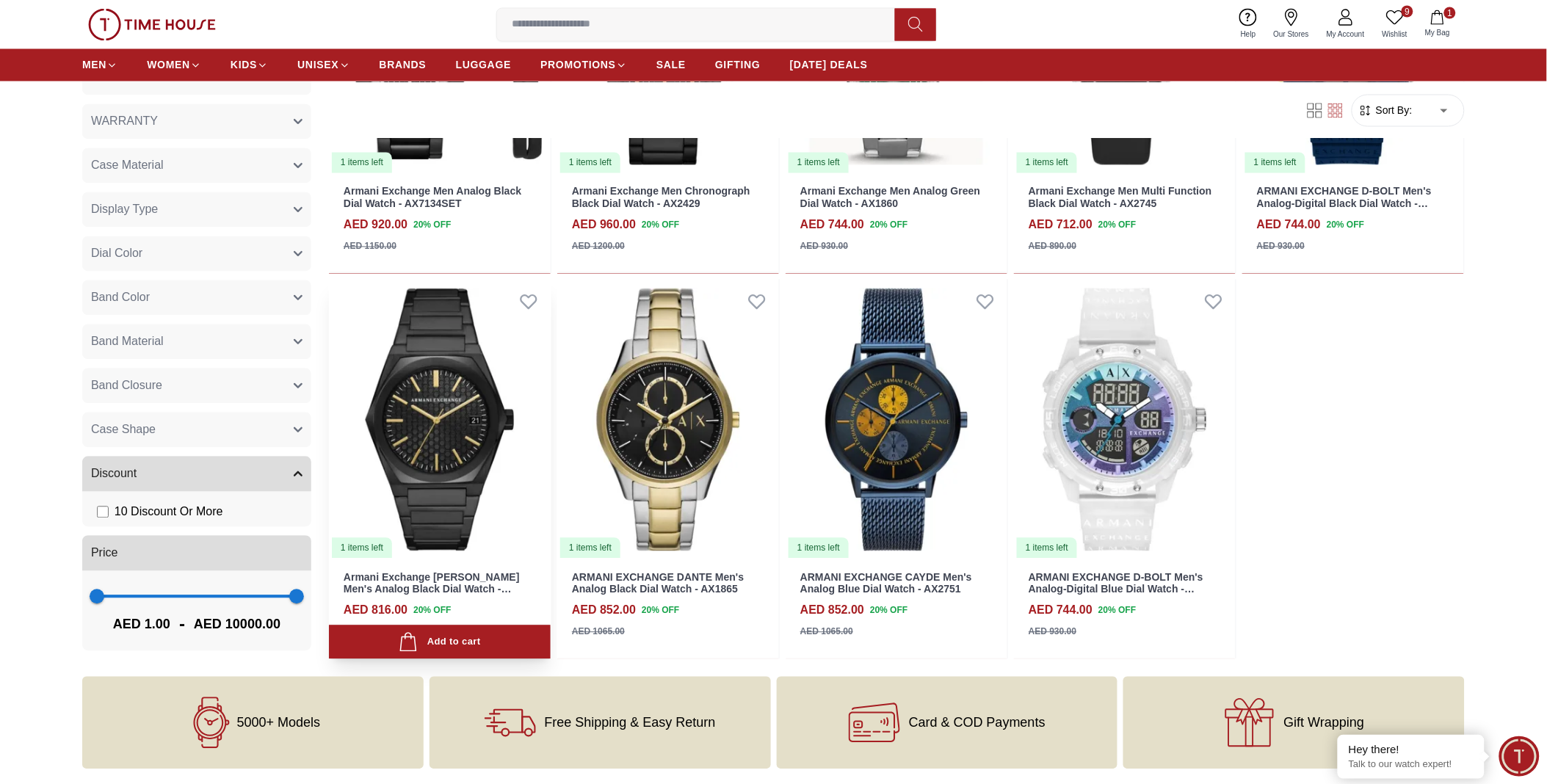
scroll to position [1060, 0]
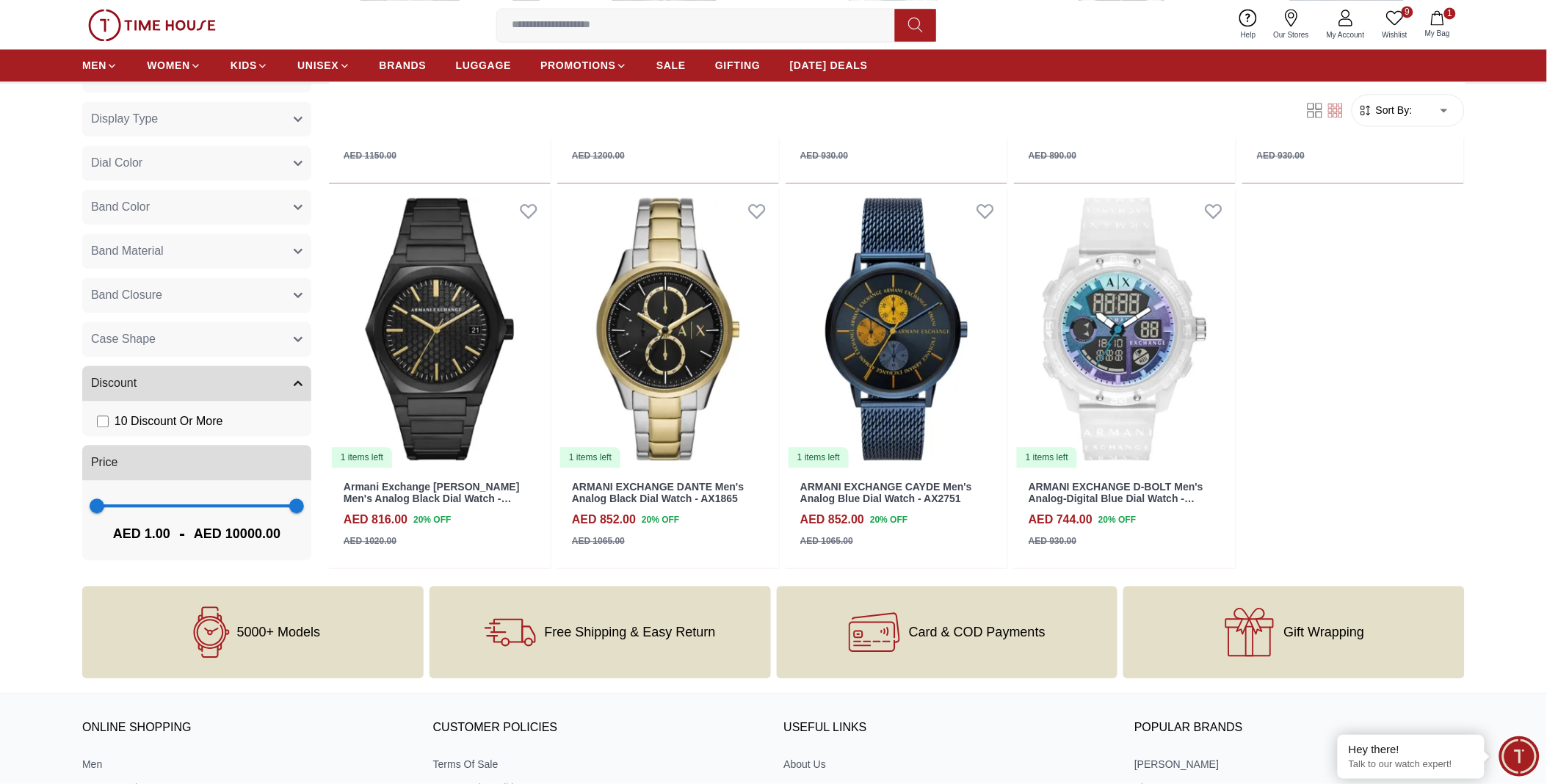
click at [429, 64] on ul "MEN WOMEN KIDS UNISEX BRANDS LUGGAGE PROMOTIONS SALE GIFTING [DATE] DEALS" at bounding box center [475, 65] width 785 height 26
click at [412, 64] on span "BRANDS" at bounding box center [403, 66] width 47 height 14
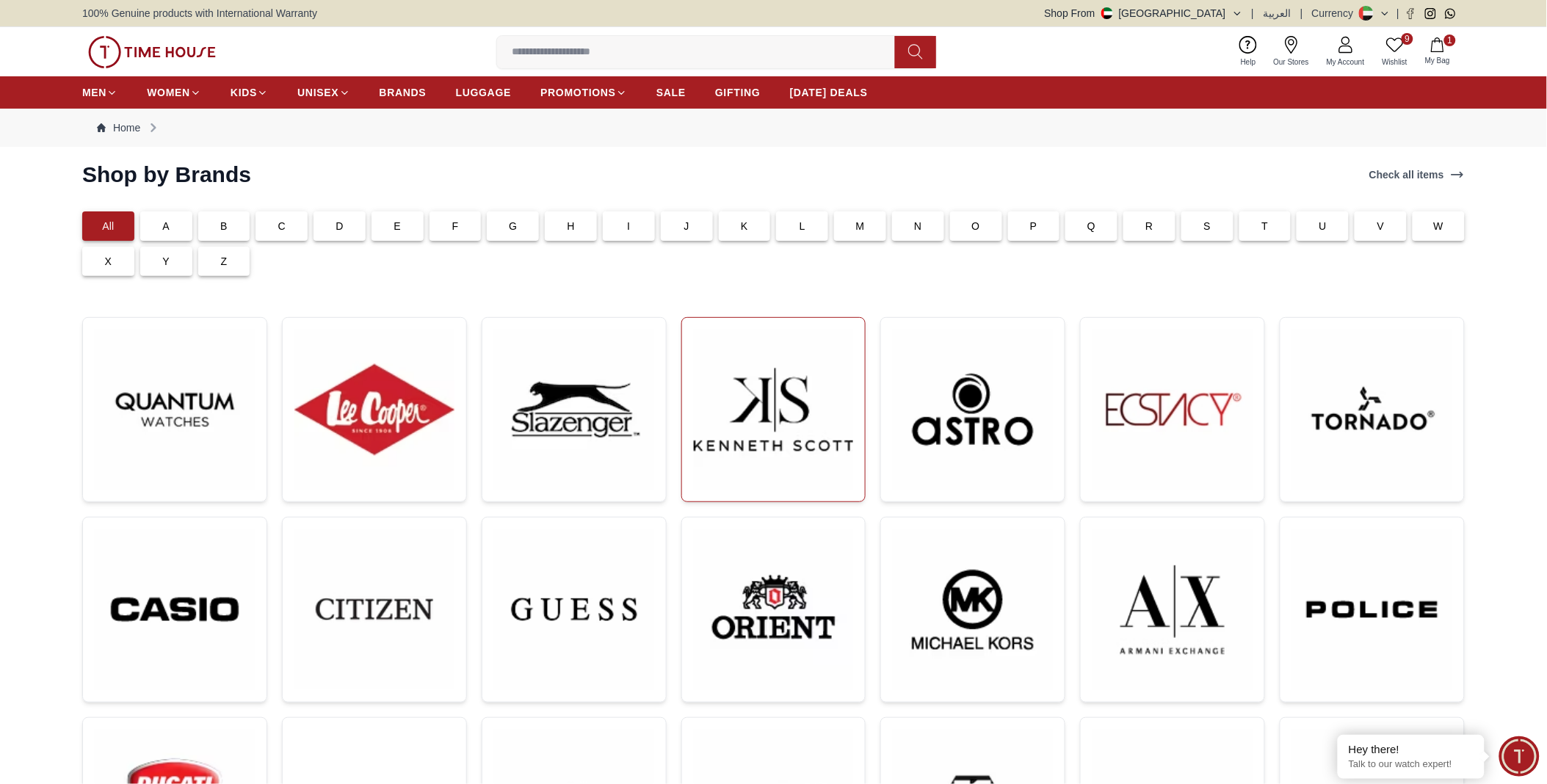
click at [808, 456] on img at bounding box center [774, 409] width 160 height 160
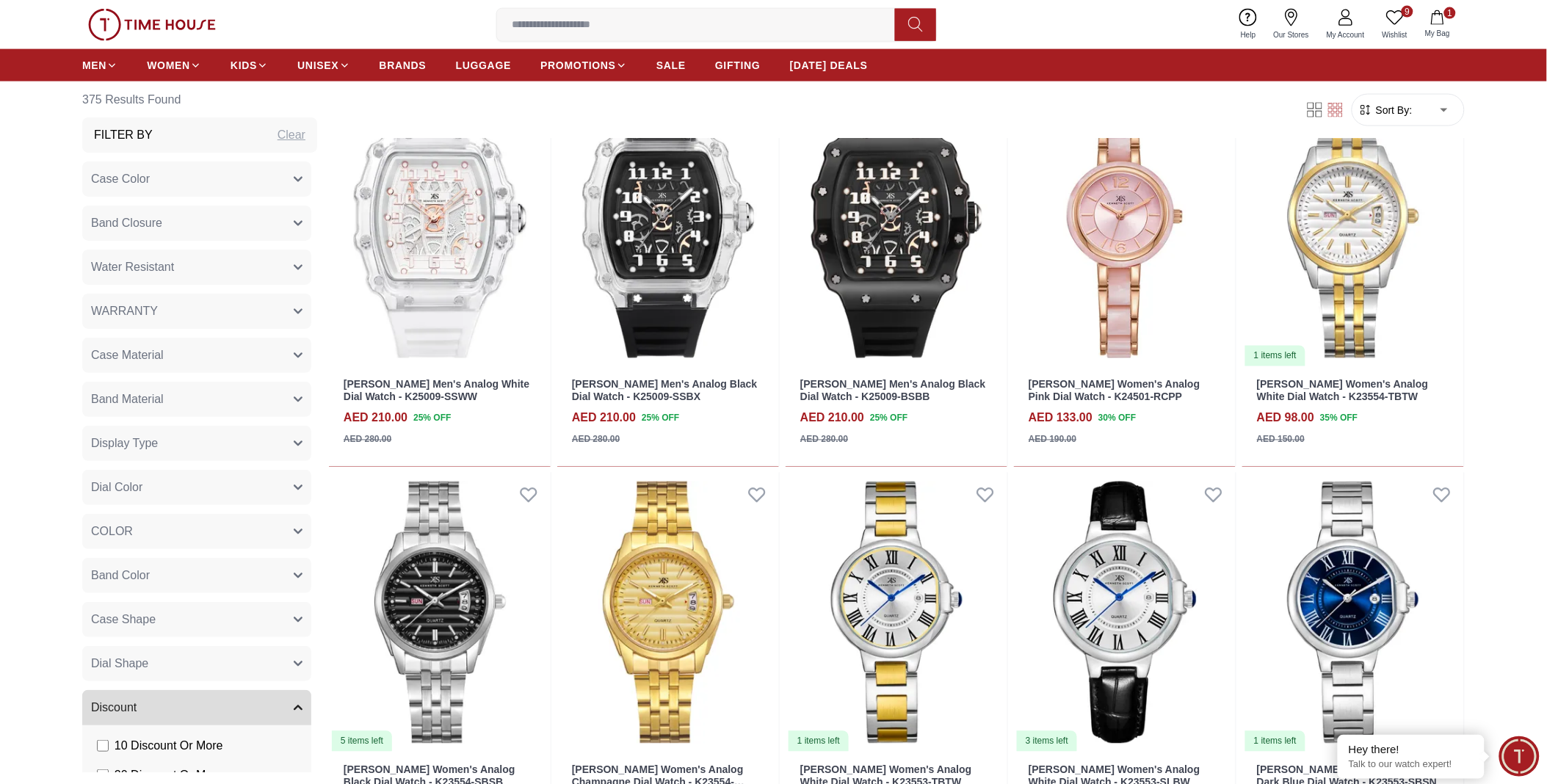
scroll to position [3067, 0]
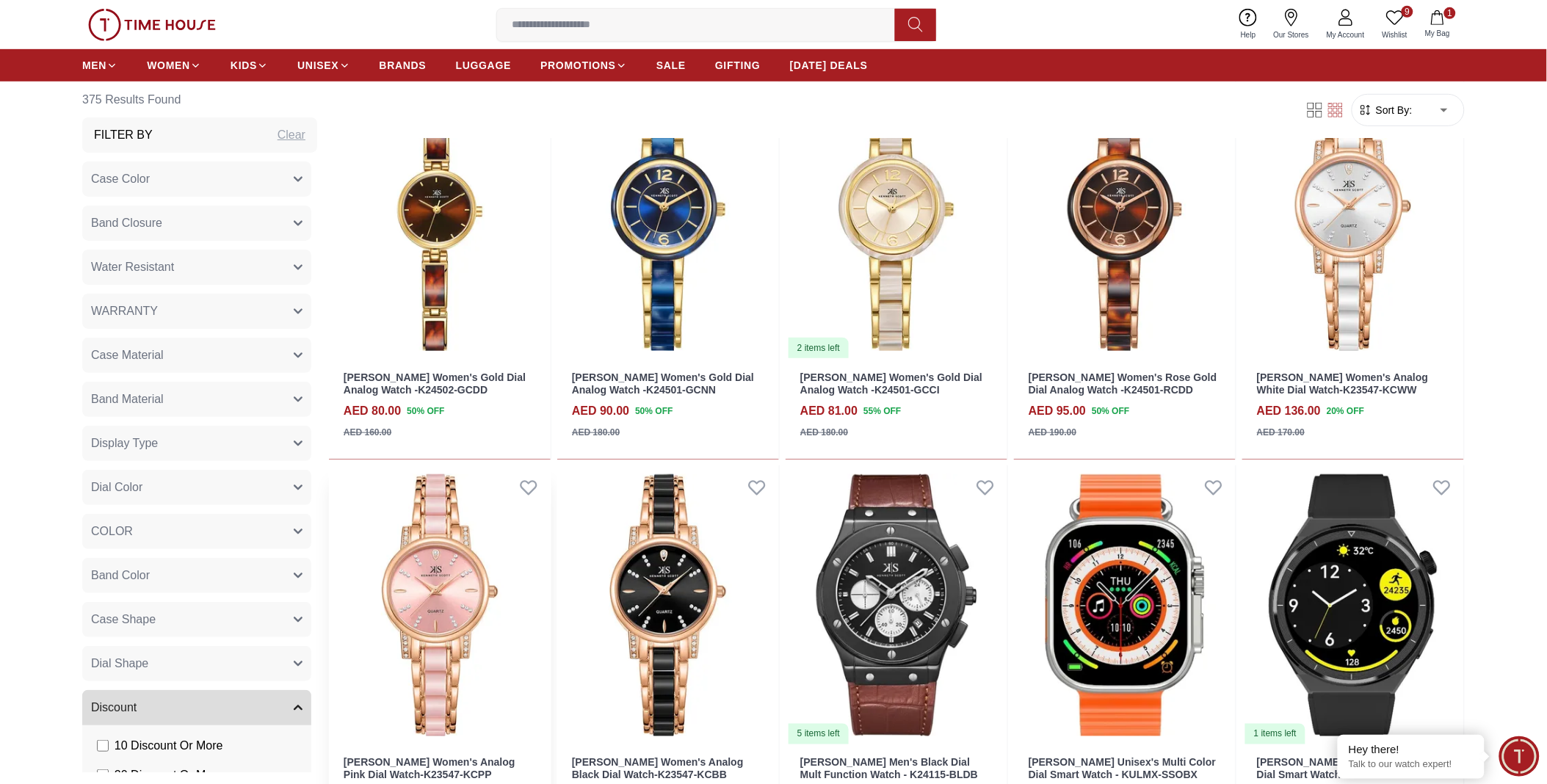
scroll to position [6573, 0]
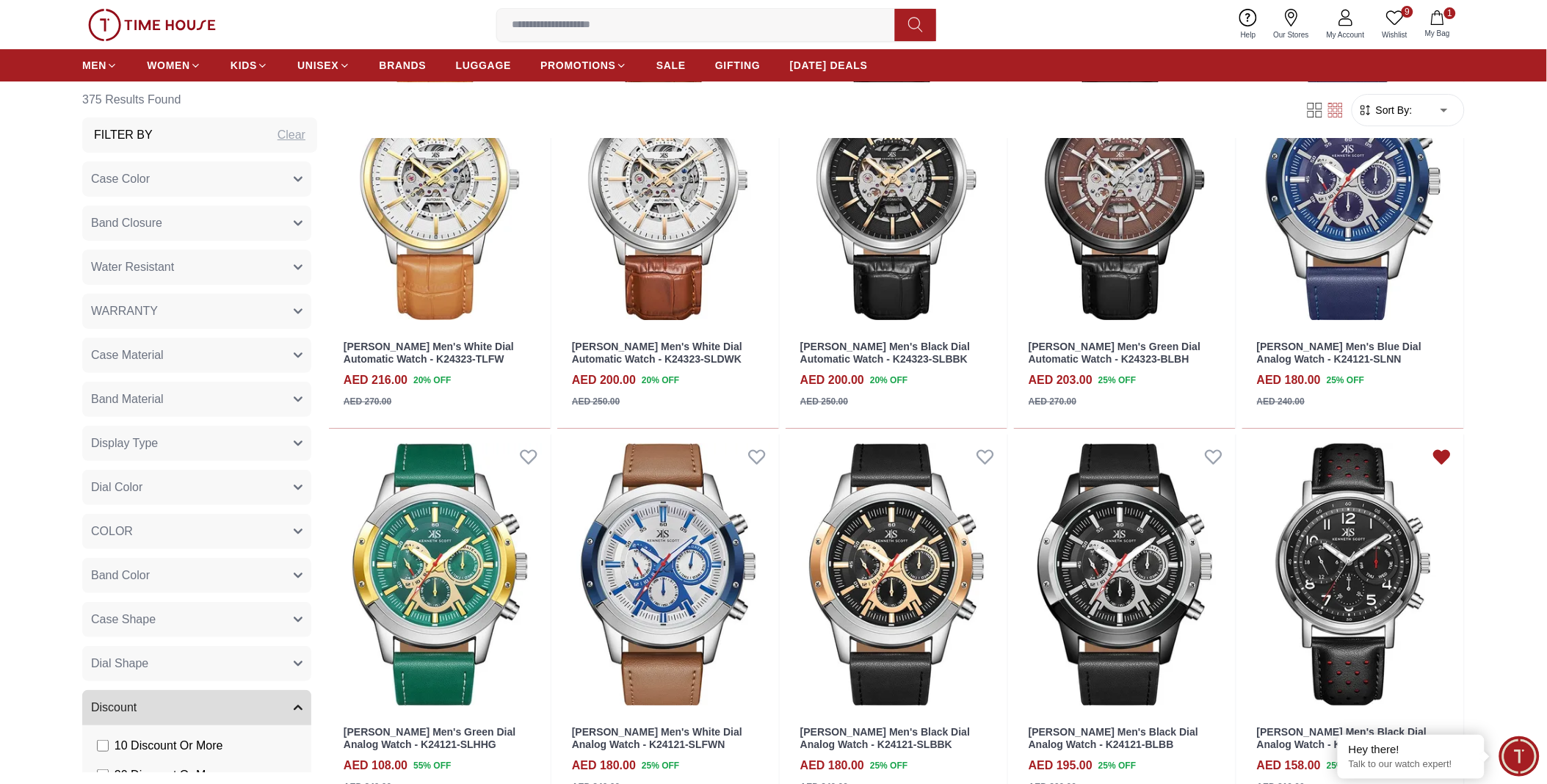
scroll to position [7868, 0]
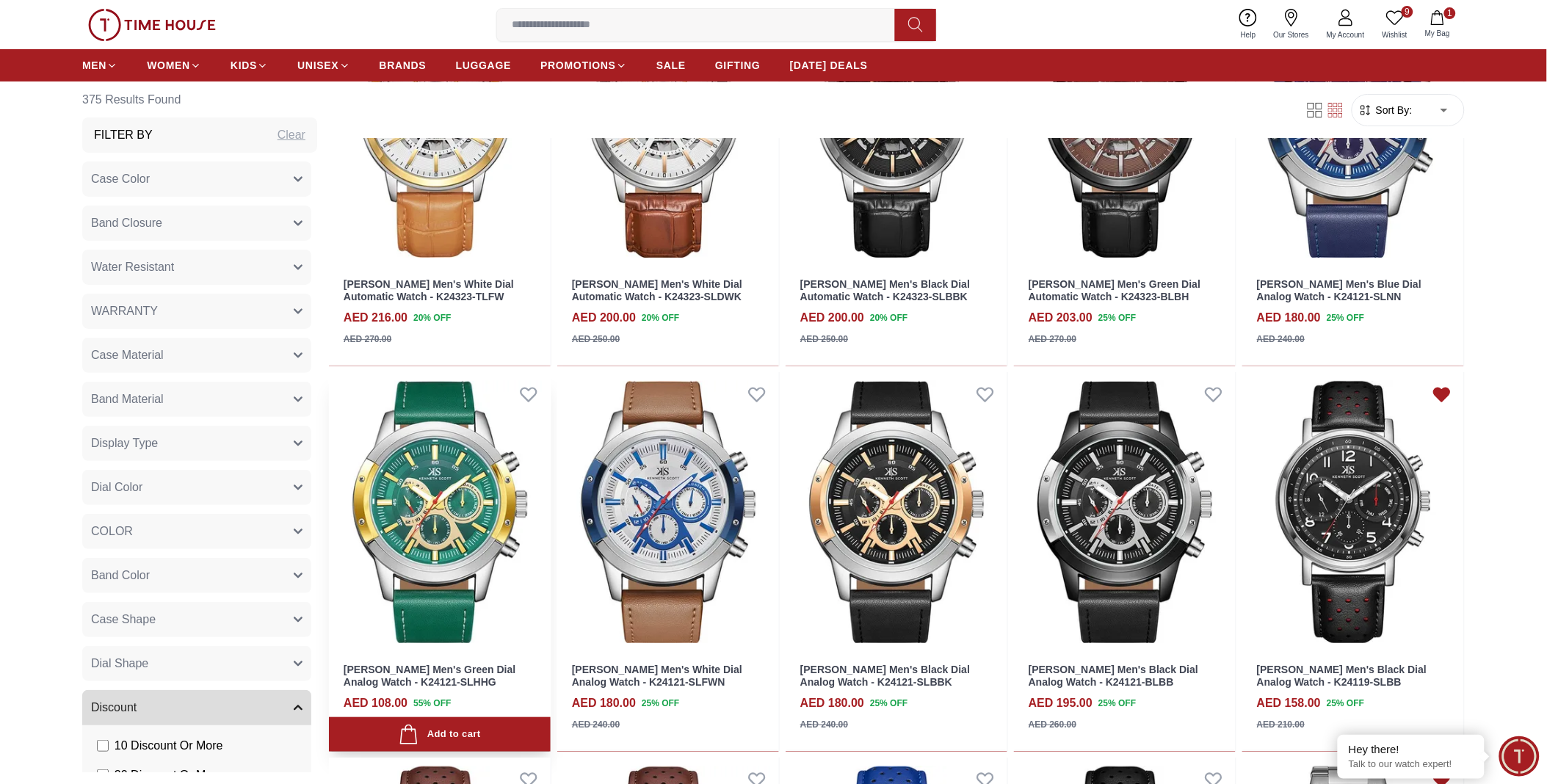
scroll to position [8194, 0]
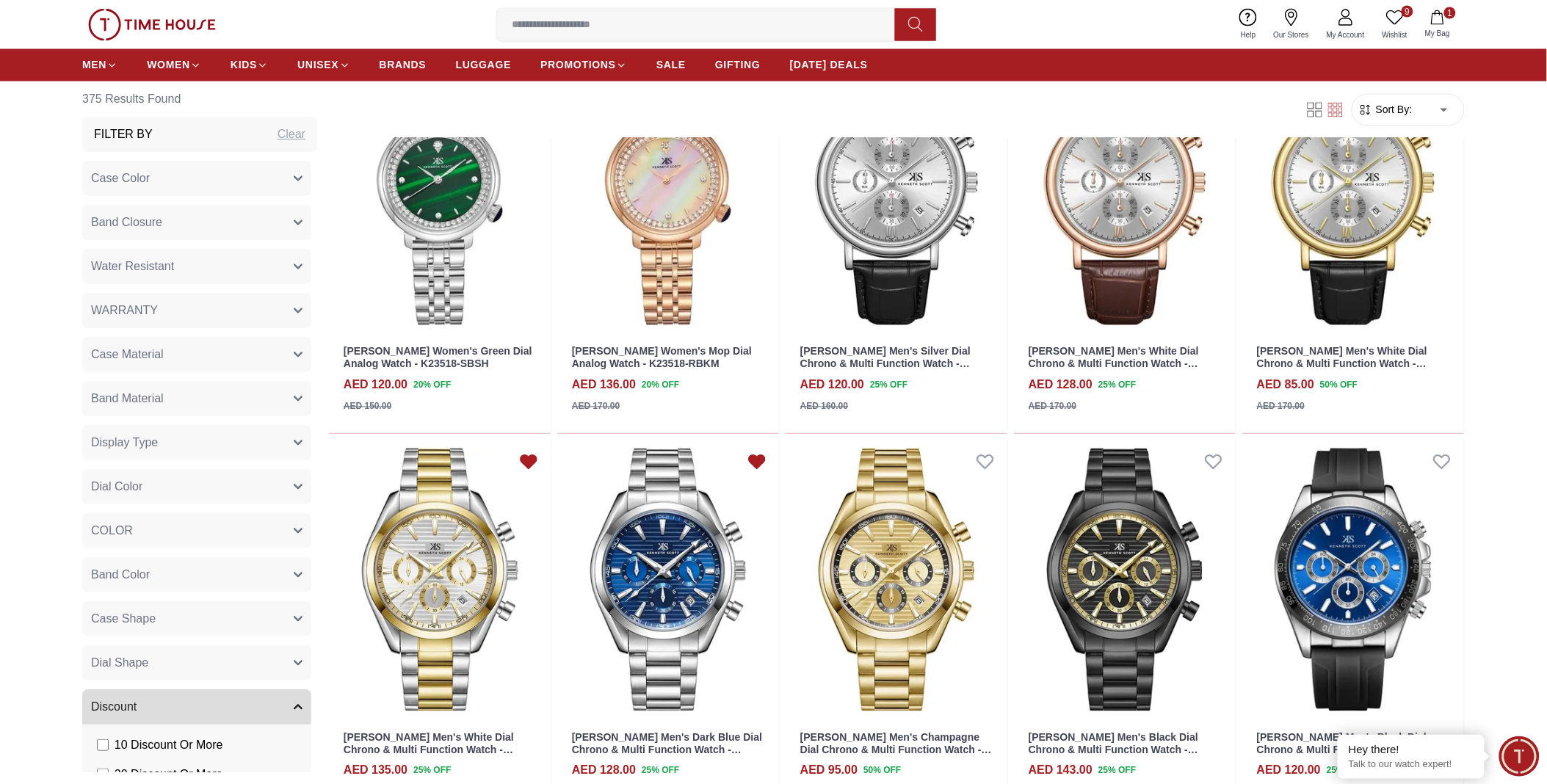
scroll to position [10944, 0]
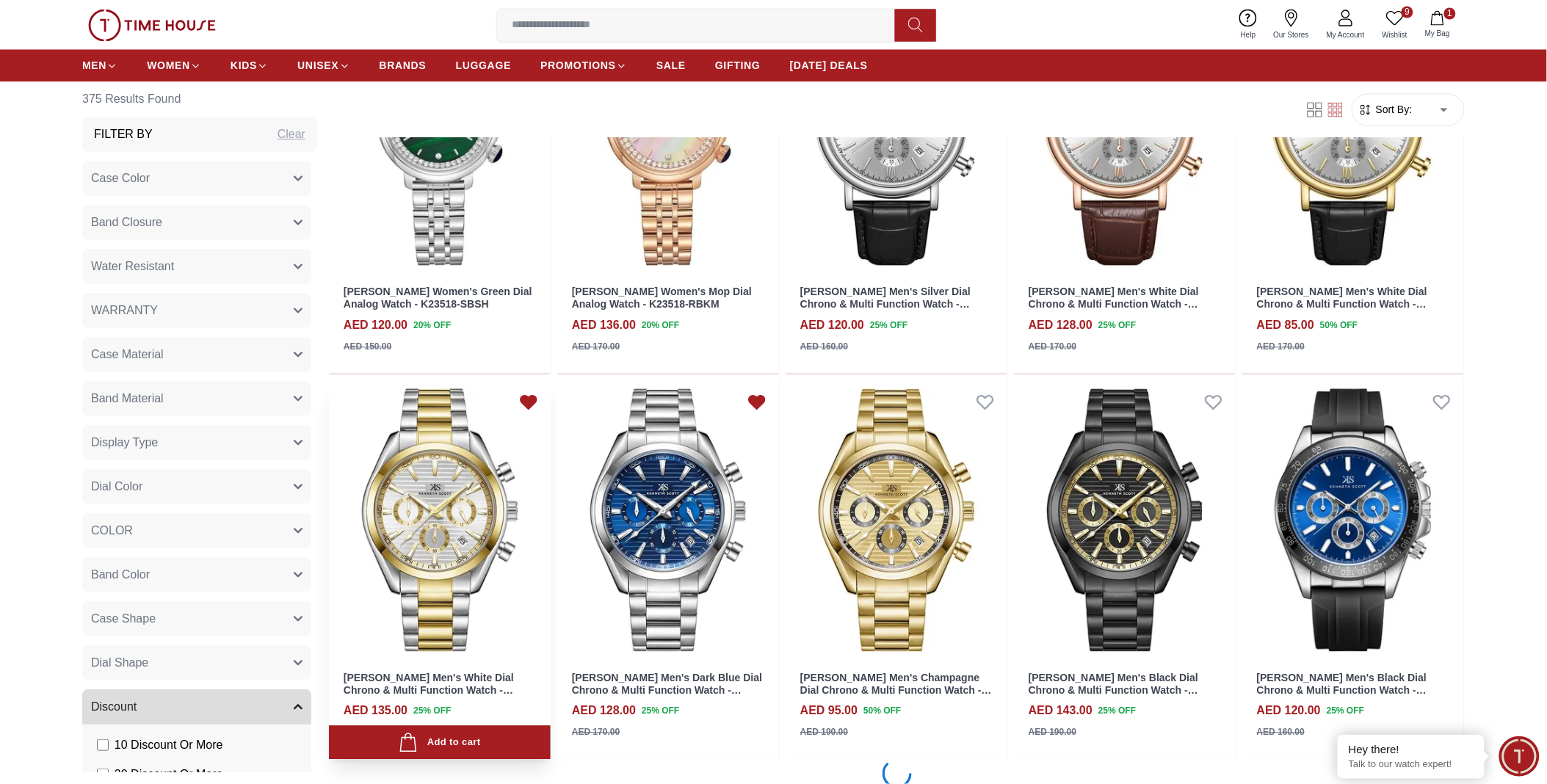
scroll to position [11037, 0]
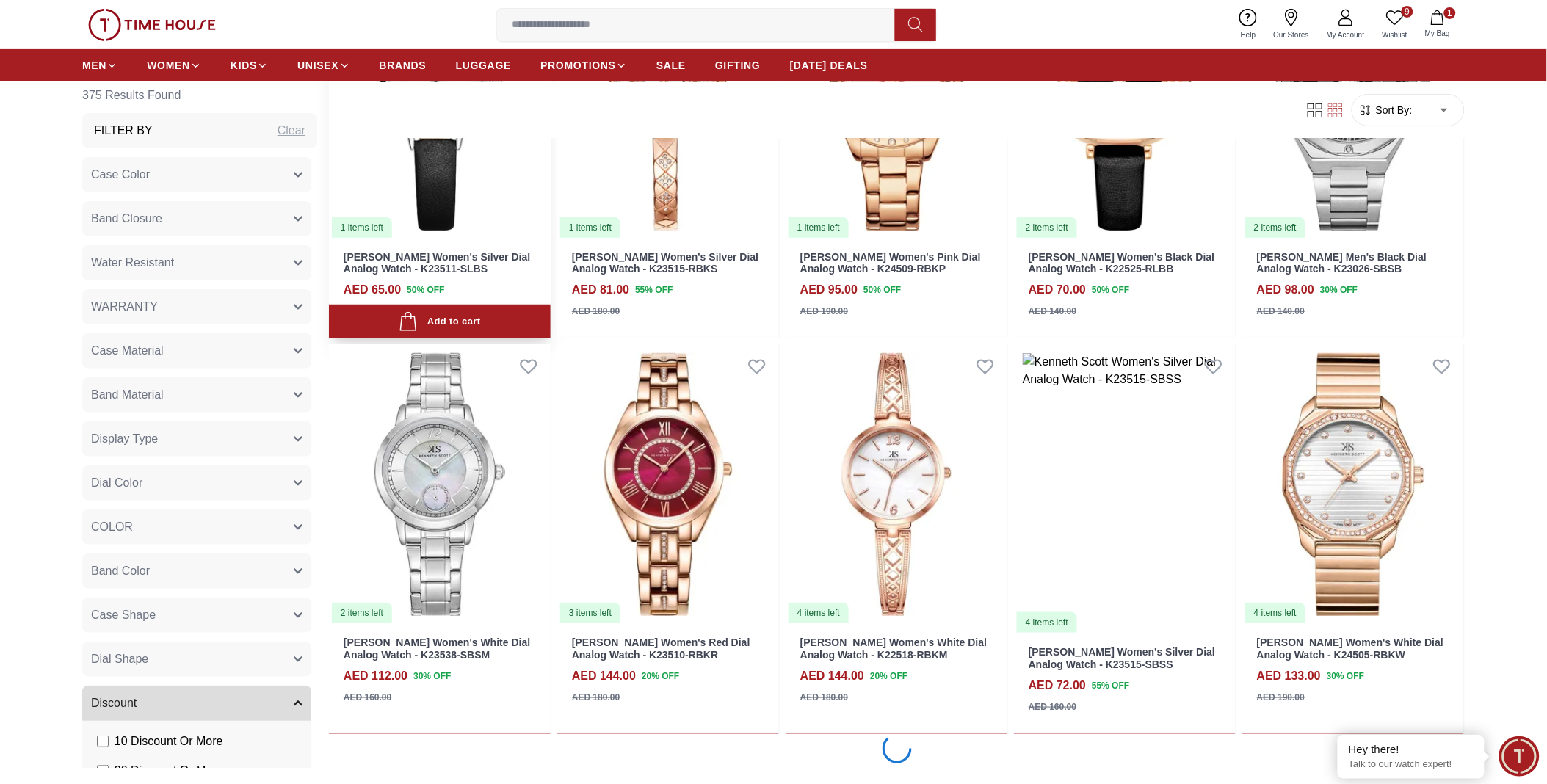
scroll to position [14460, 0]
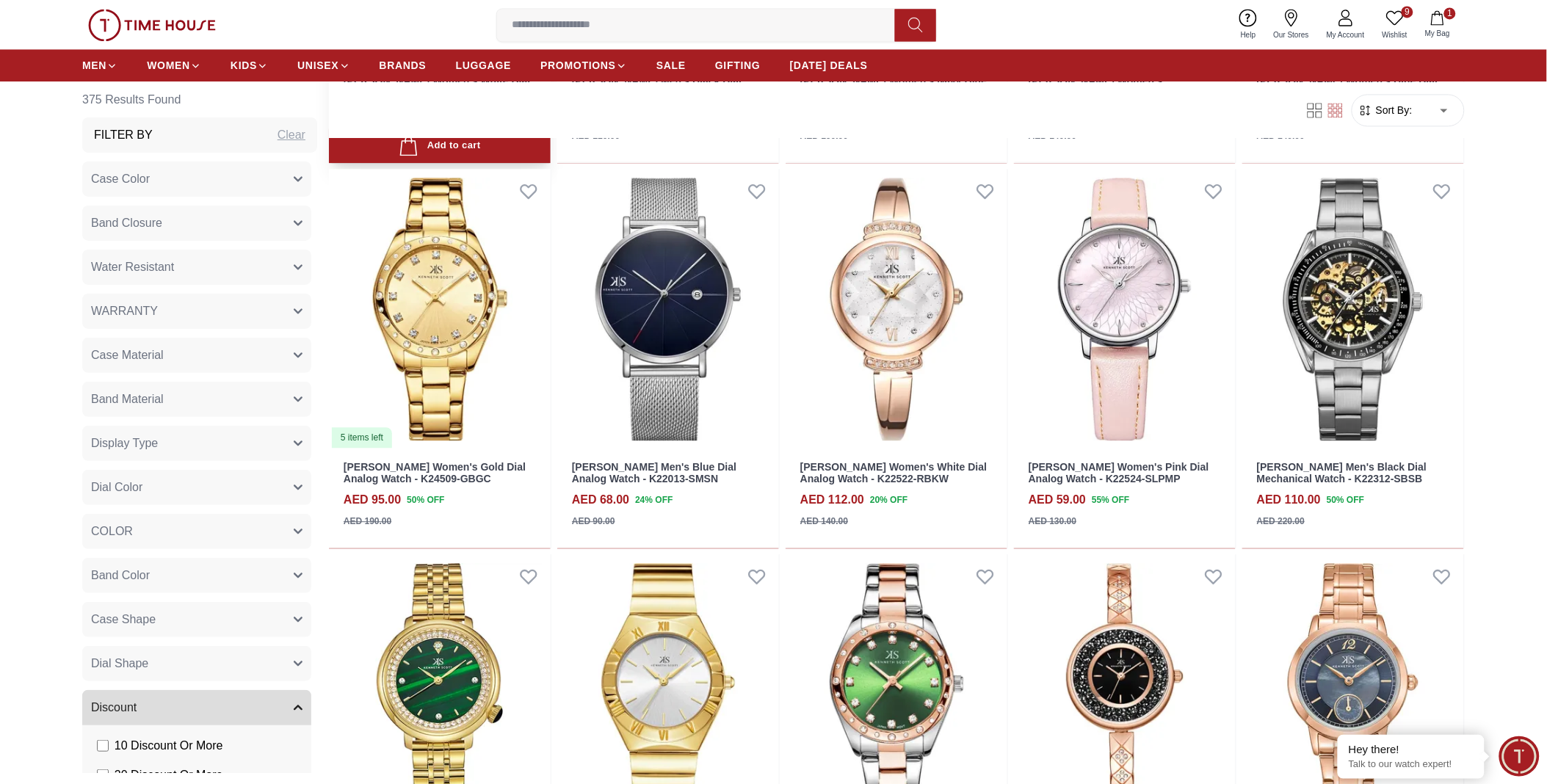
scroll to position [15486, 0]
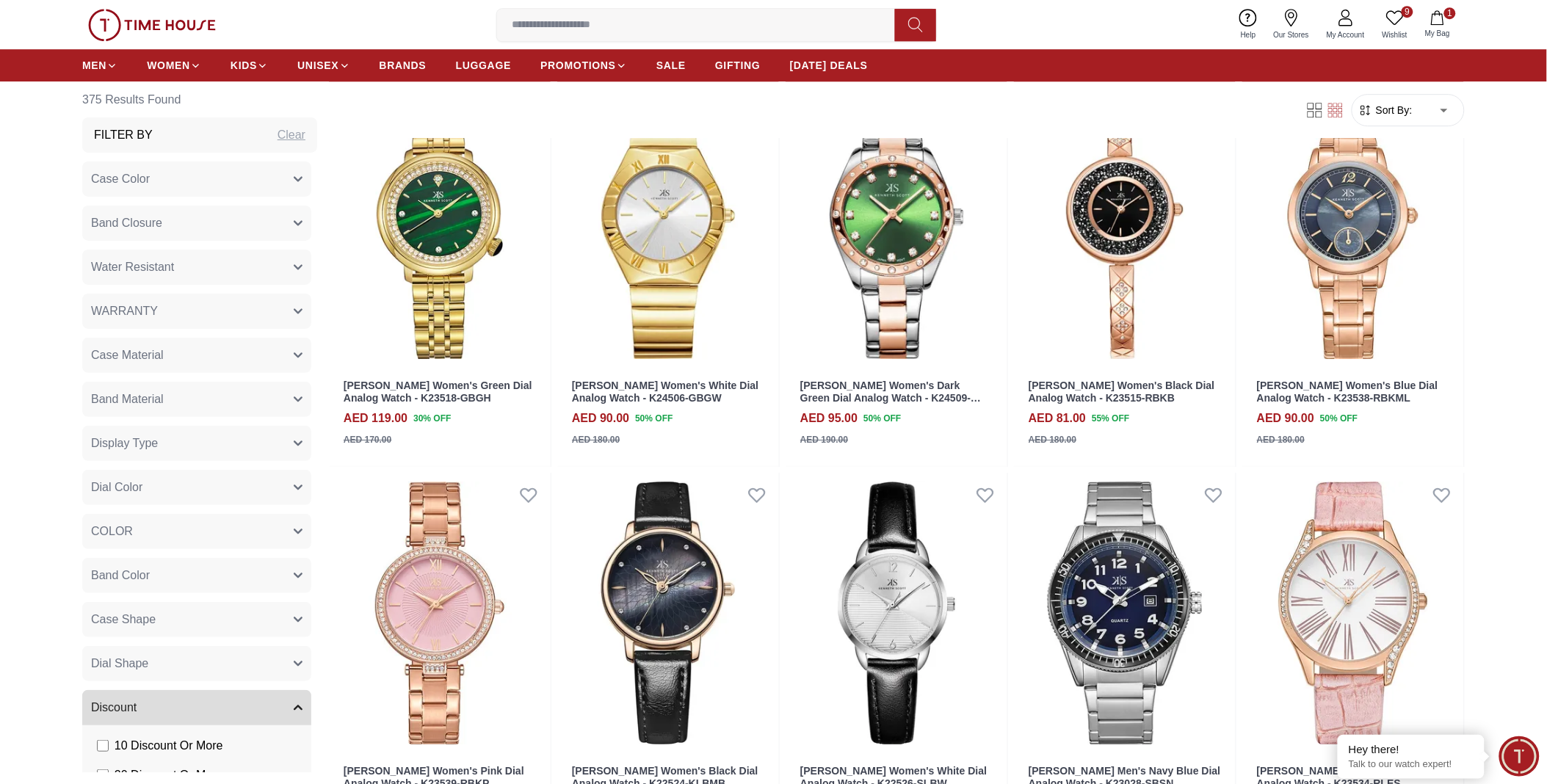
scroll to position [16150, 0]
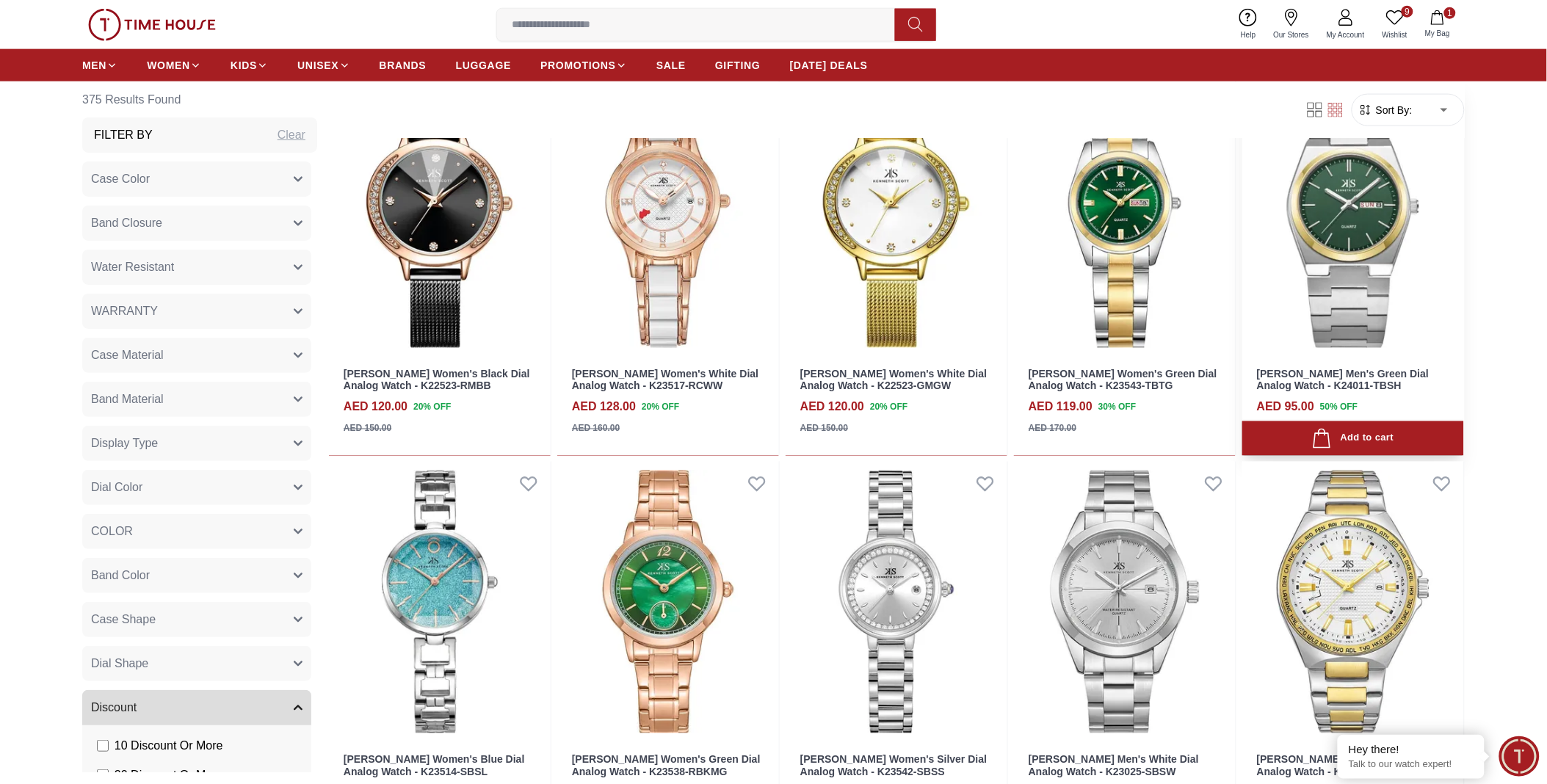
scroll to position [18696, 0]
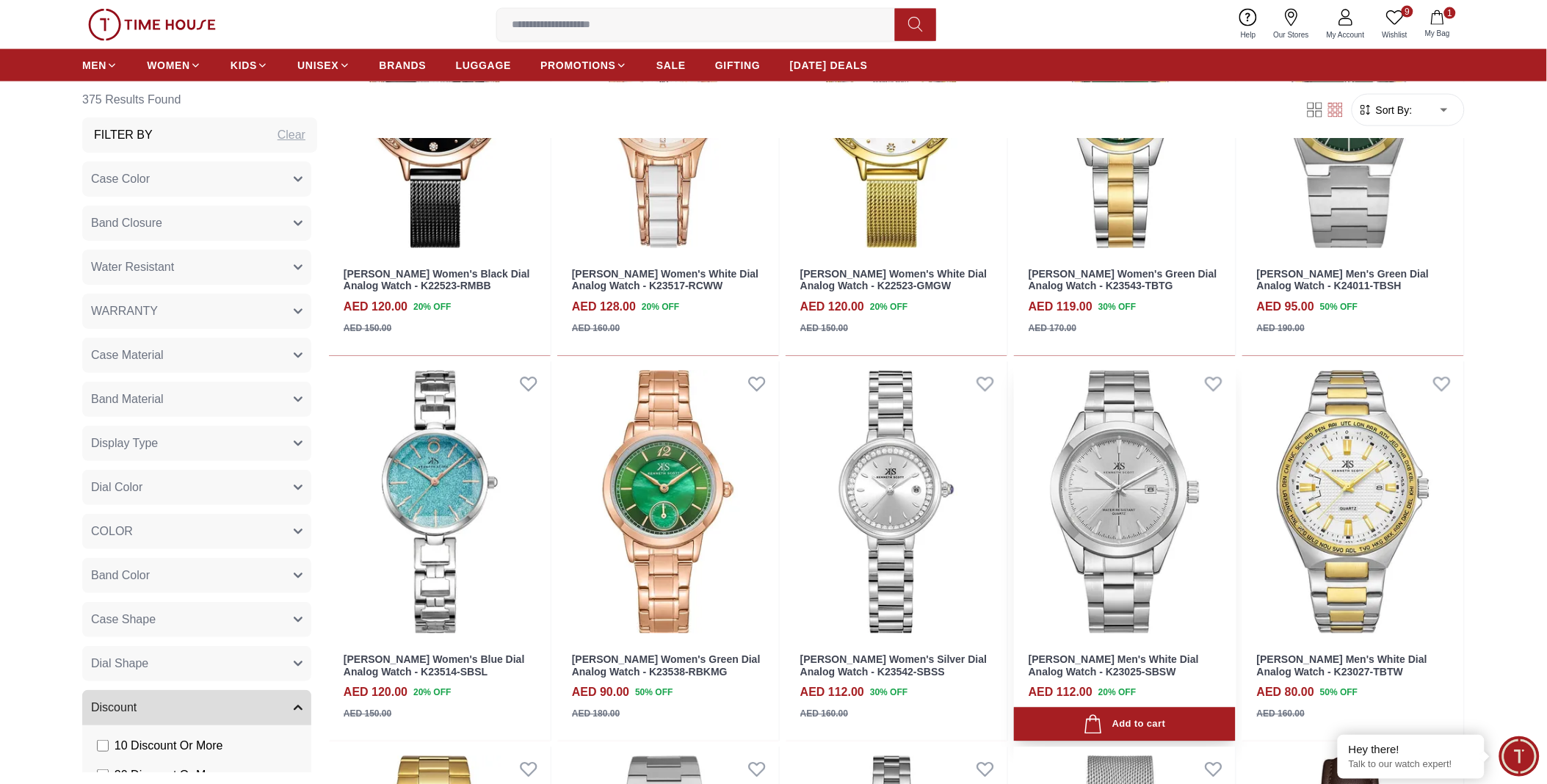
scroll to position [19004, 0]
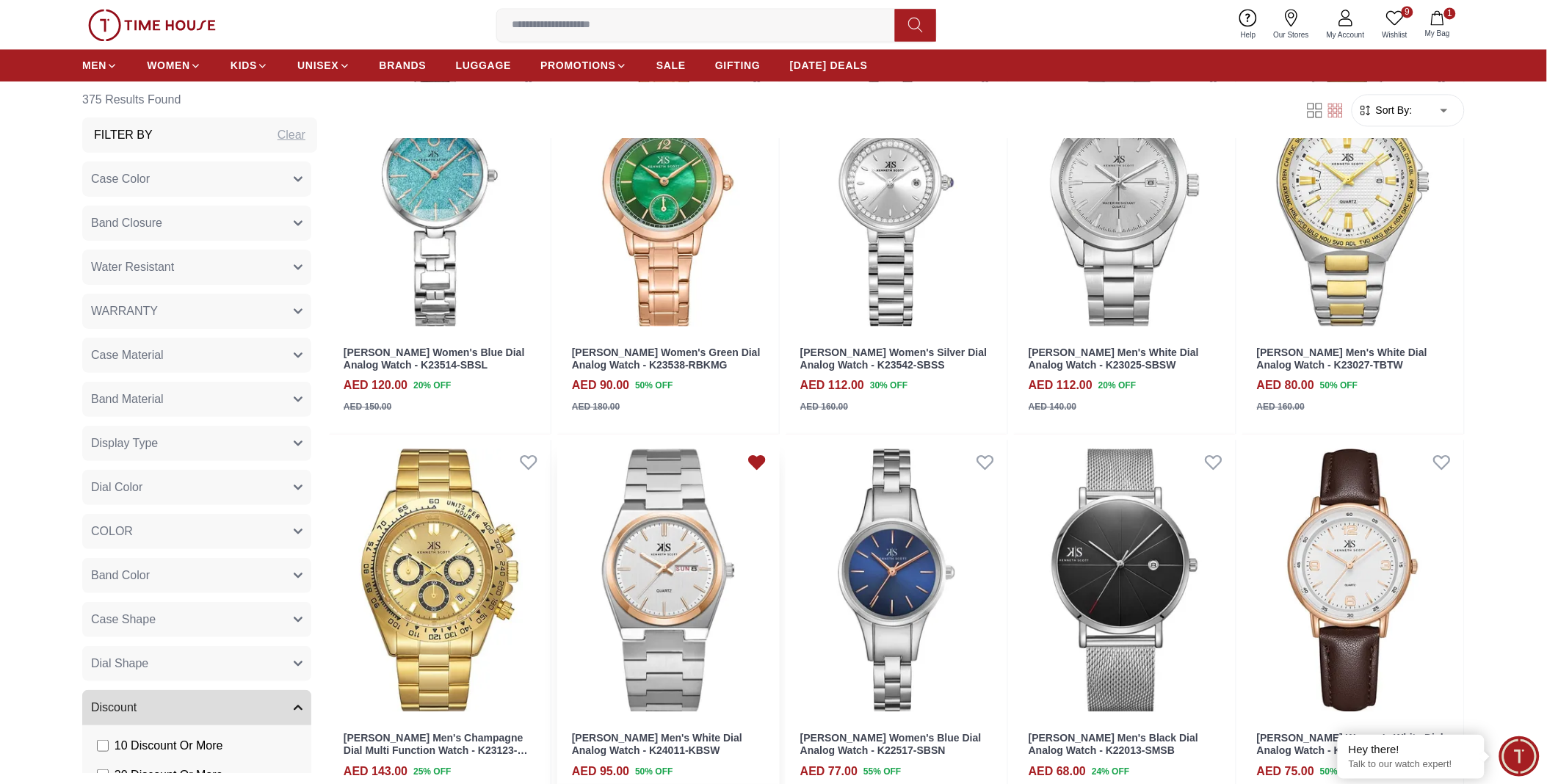
click at [752, 461] on icon at bounding box center [756, 462] width 15 height 14
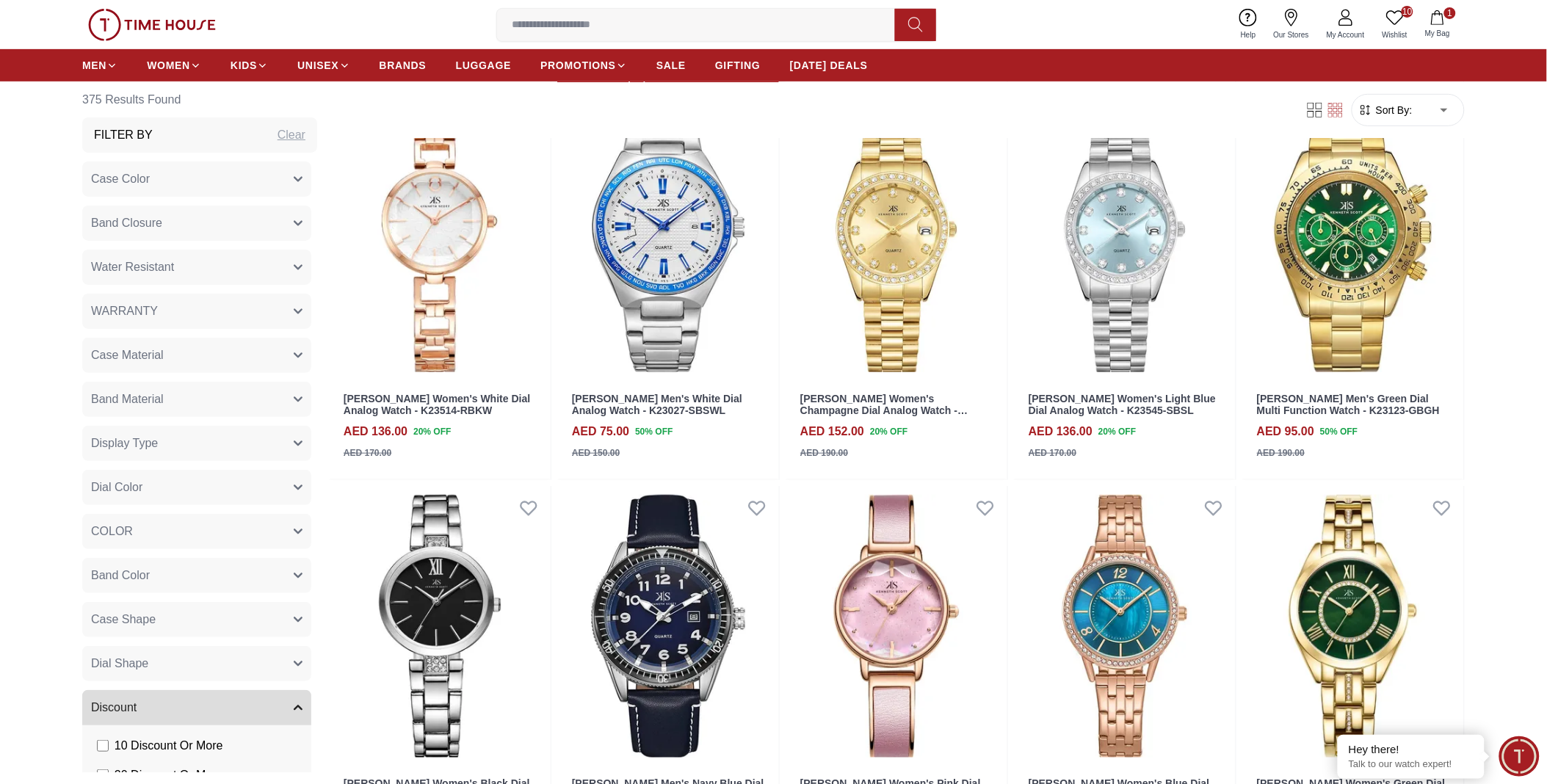
scroll to position [20472, 0]
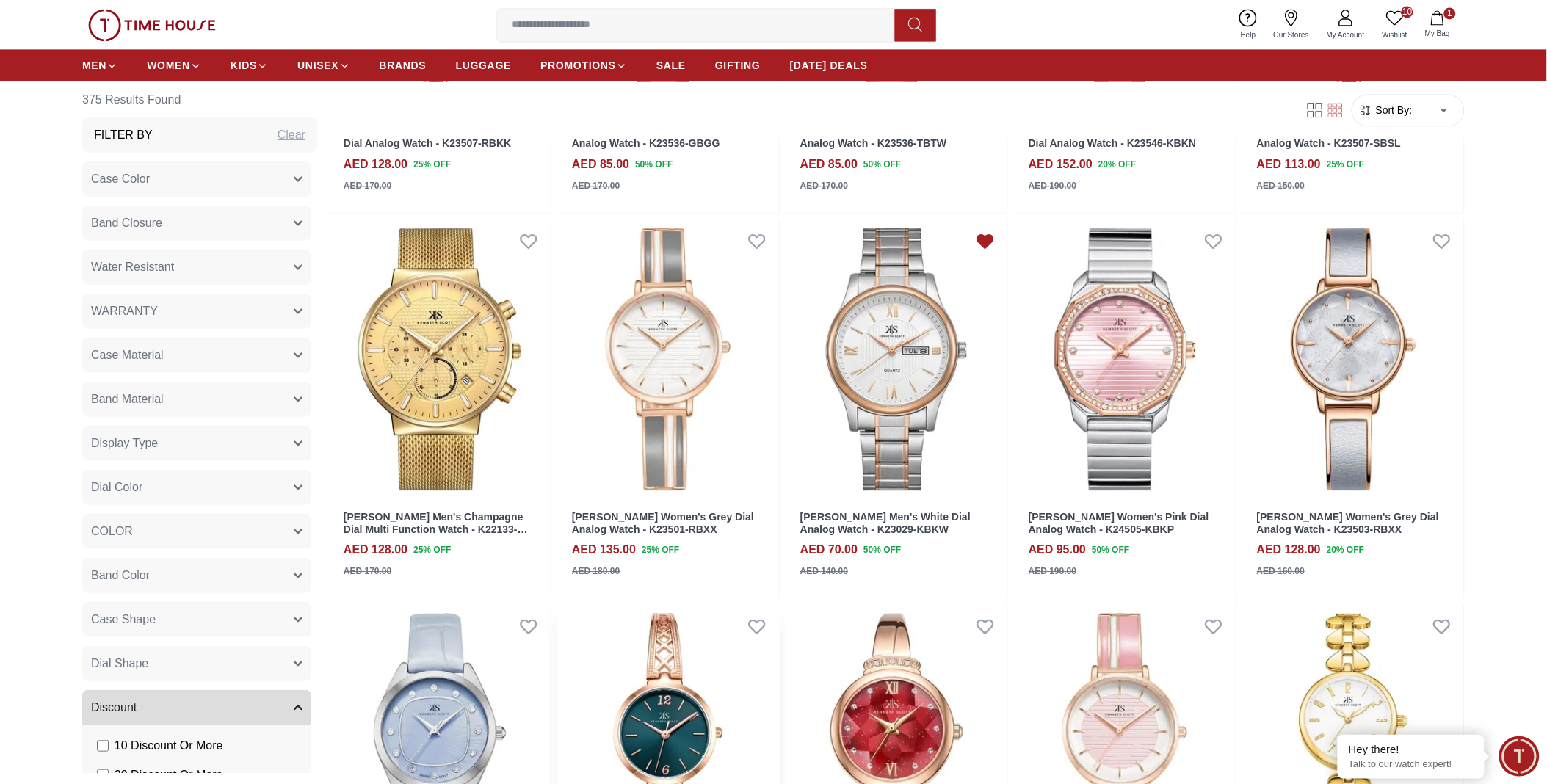
scroll to position [23488, 0]
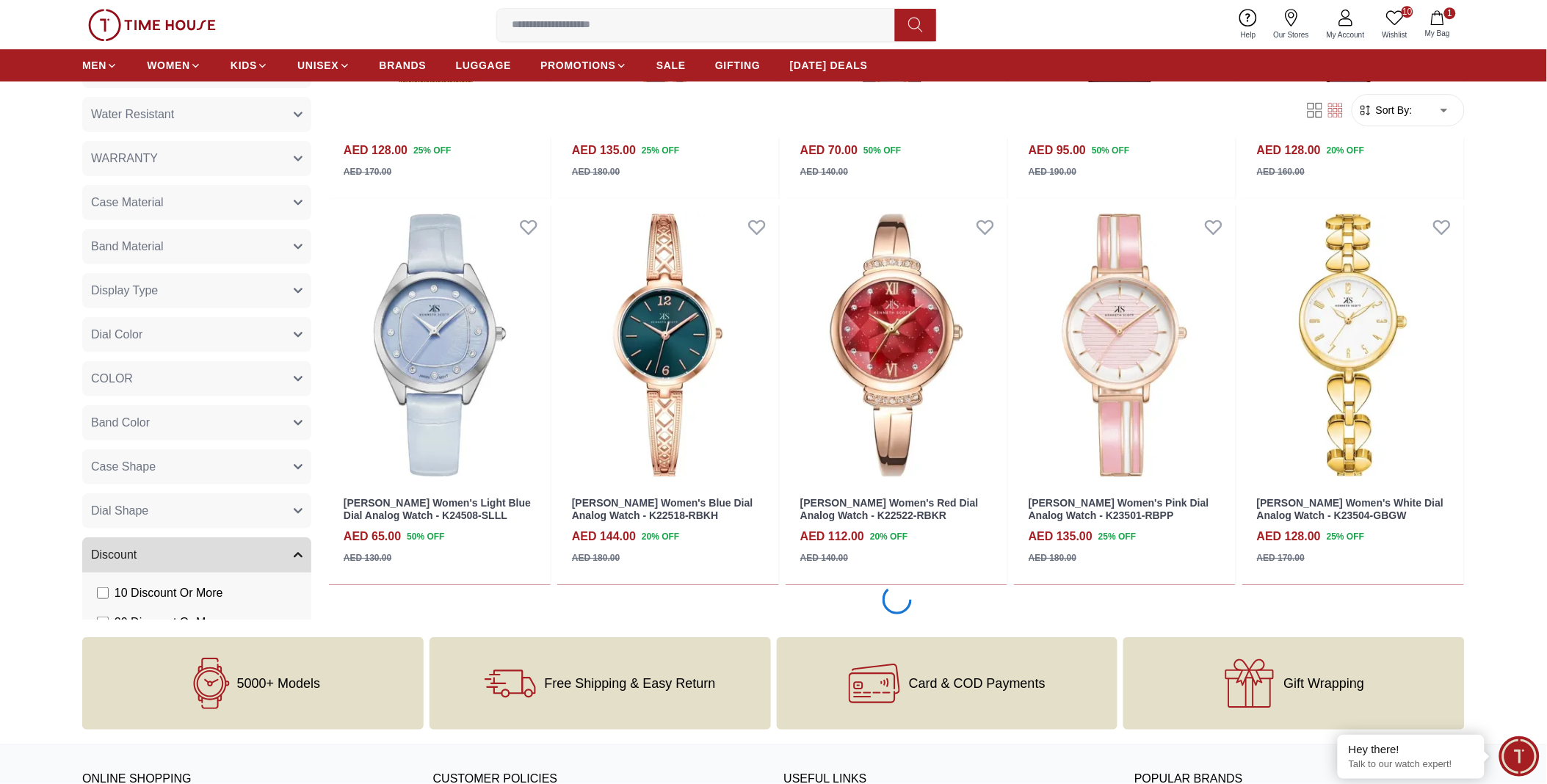
scroll to position [23884, 0]
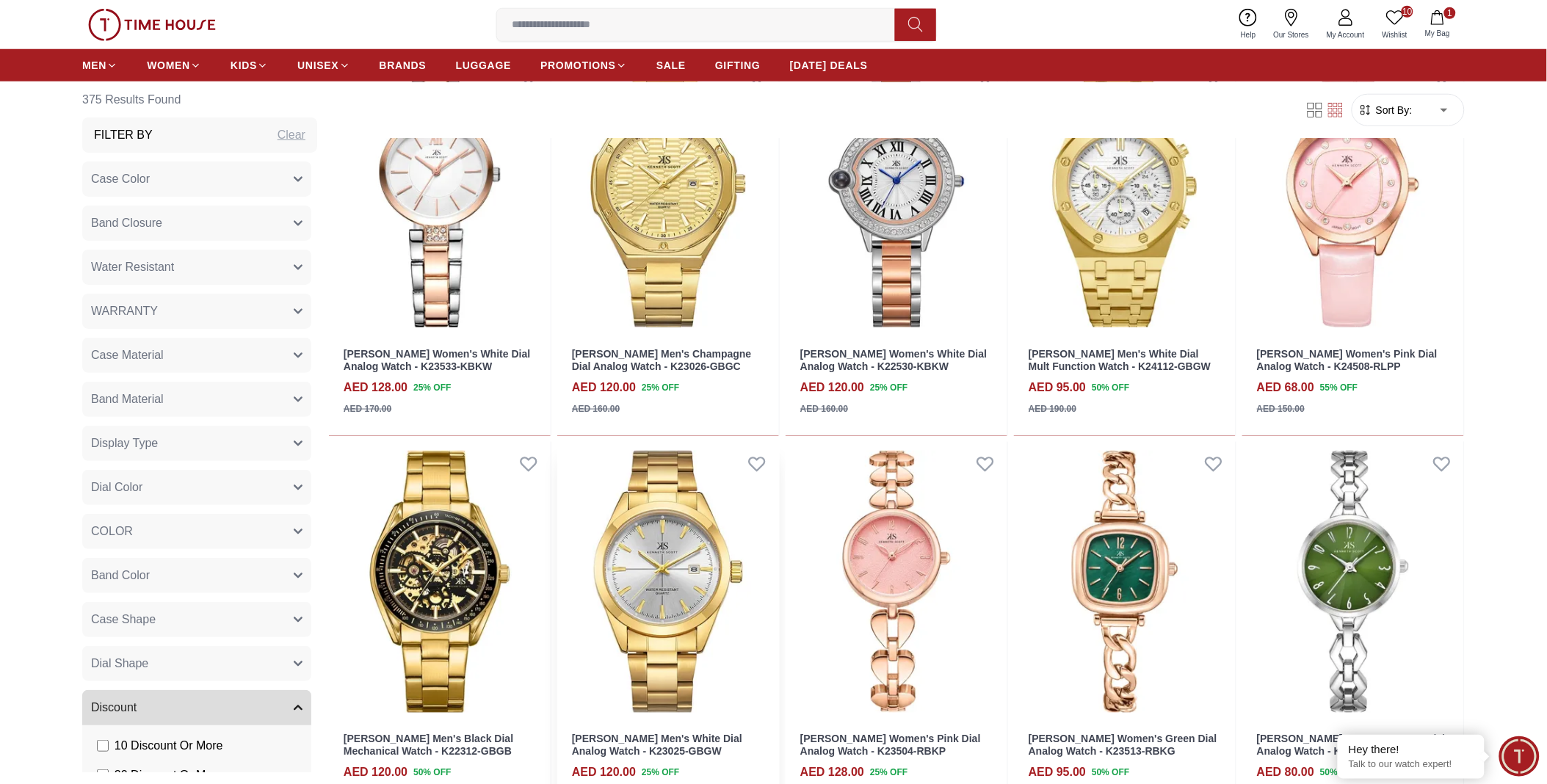
scroll to position [26738, 0]
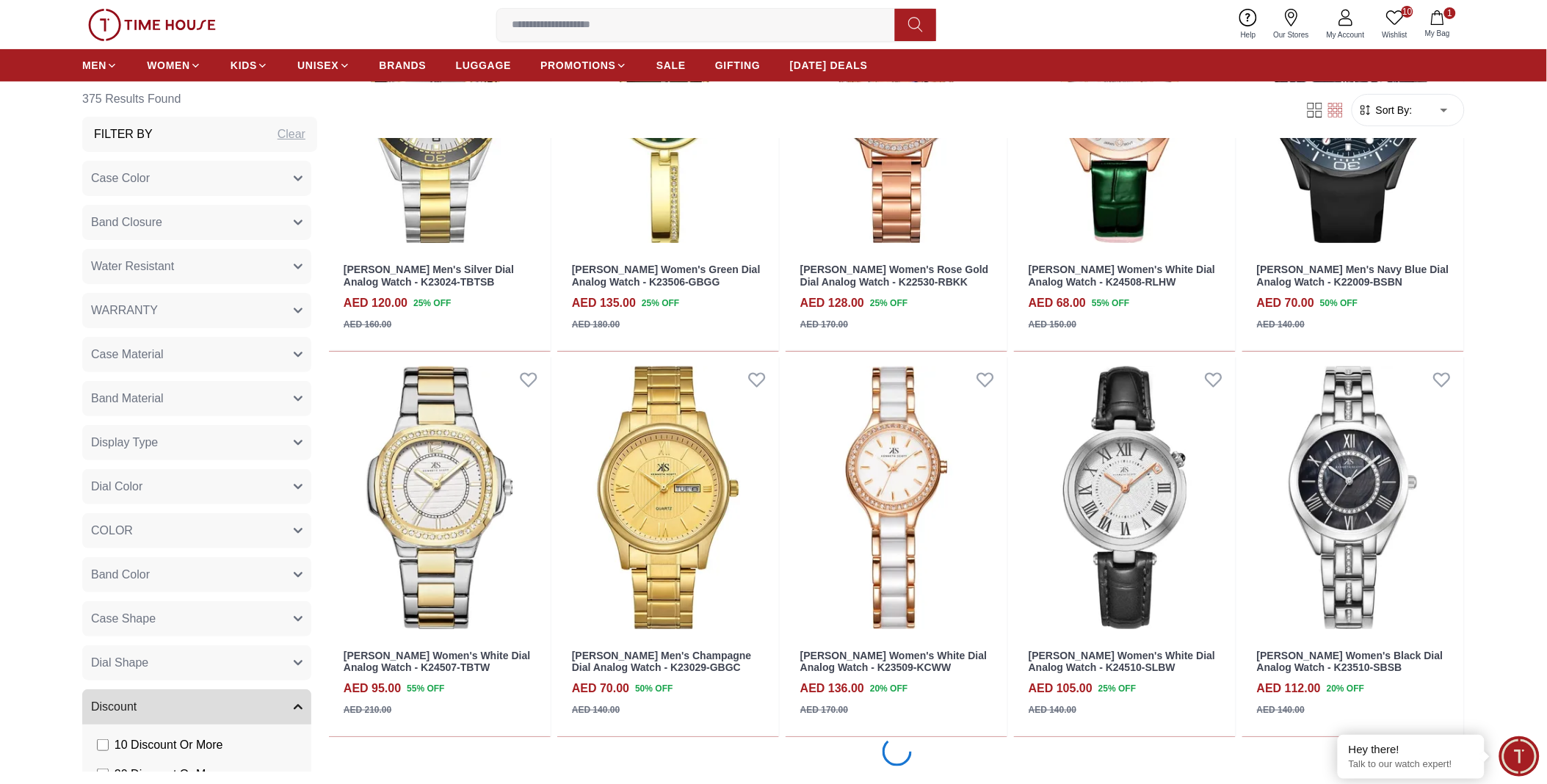
scroll to position [28246, 0]
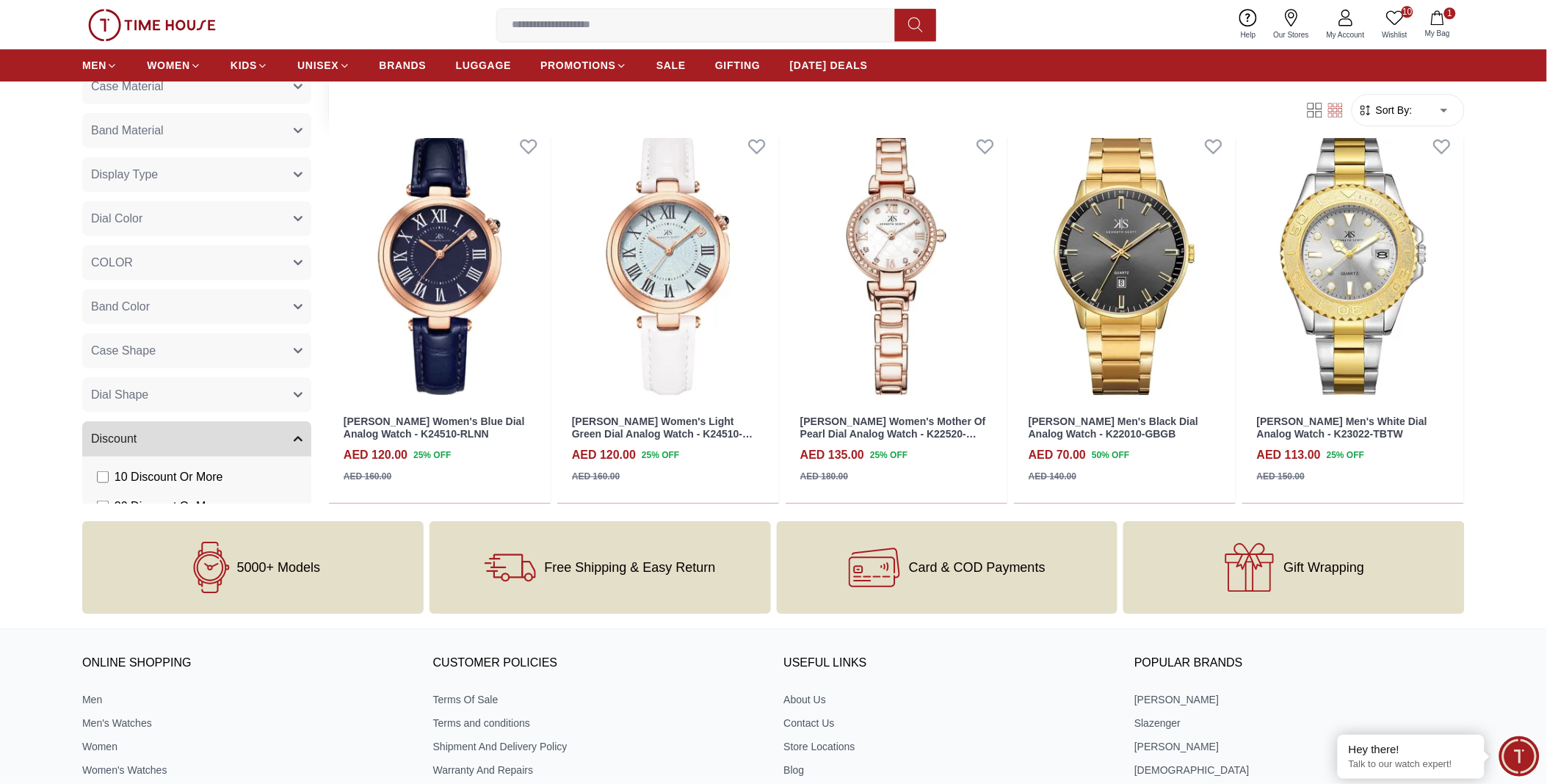
scroll to position [29306, 0]
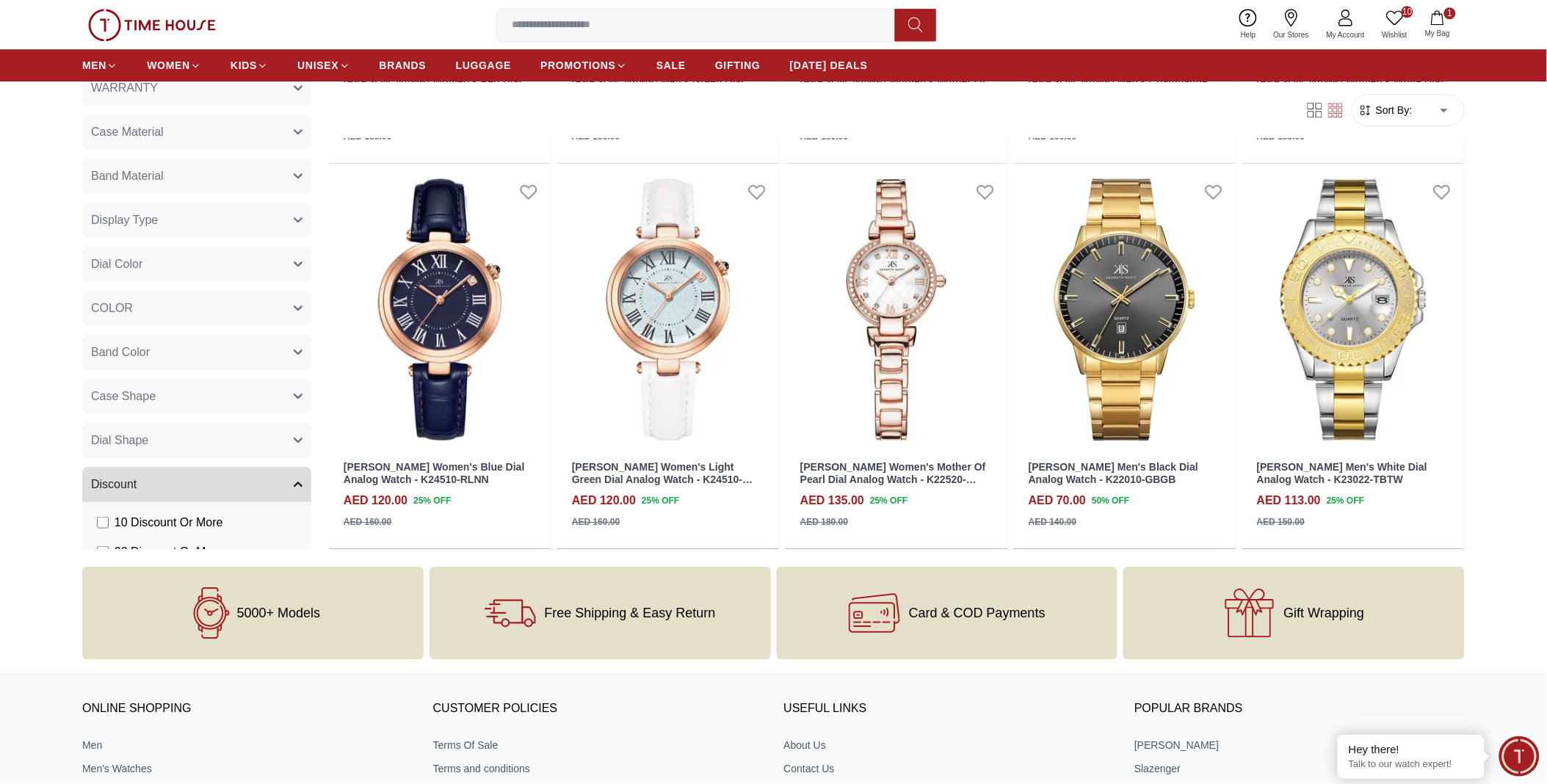
click at [1401, 18] on icon at bounding box center [1394, 17] width 17 height 14
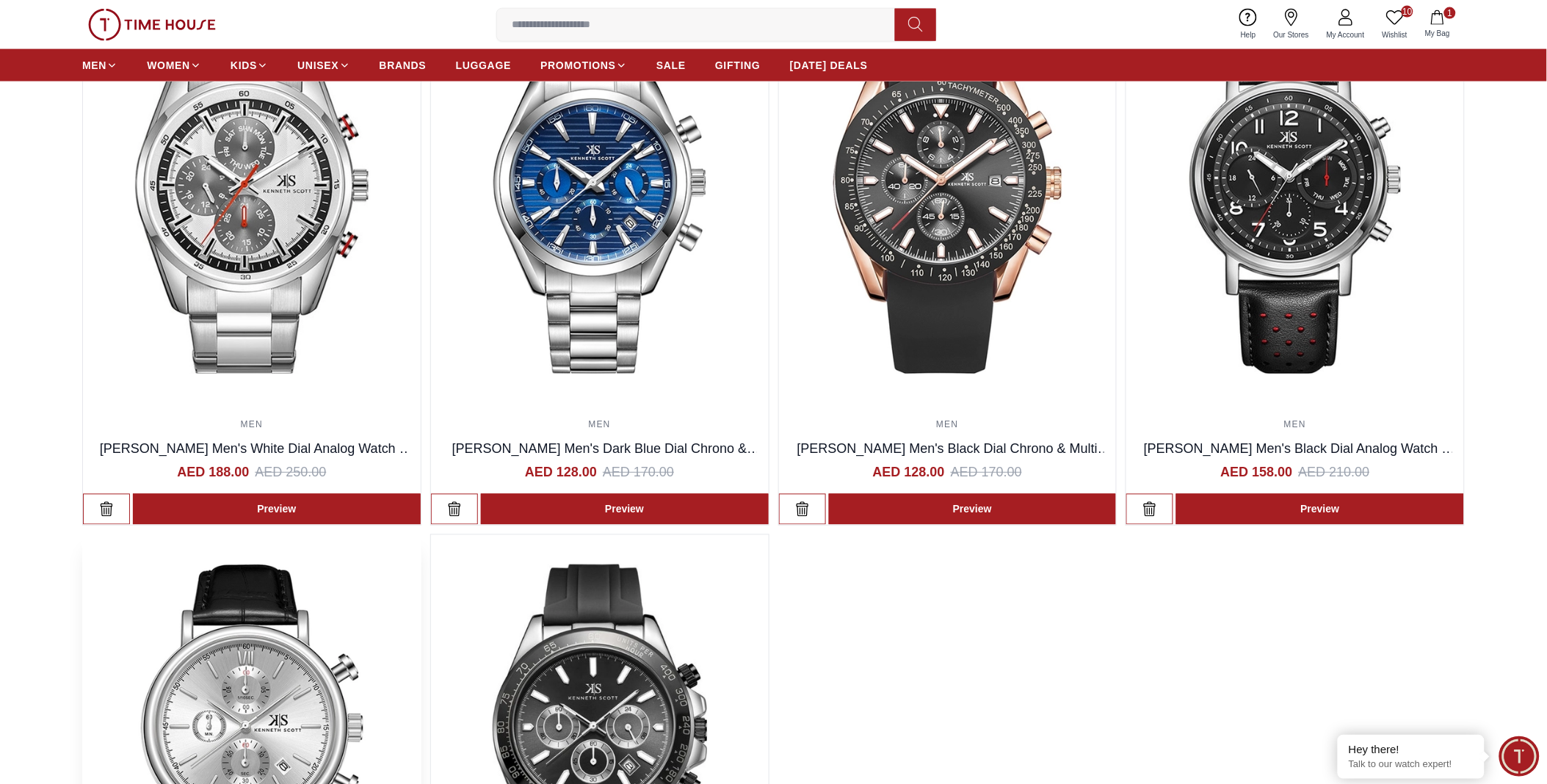
scroll to position [1060, 0]
